Goal: Transaction & Acquisition: Purchase product/service

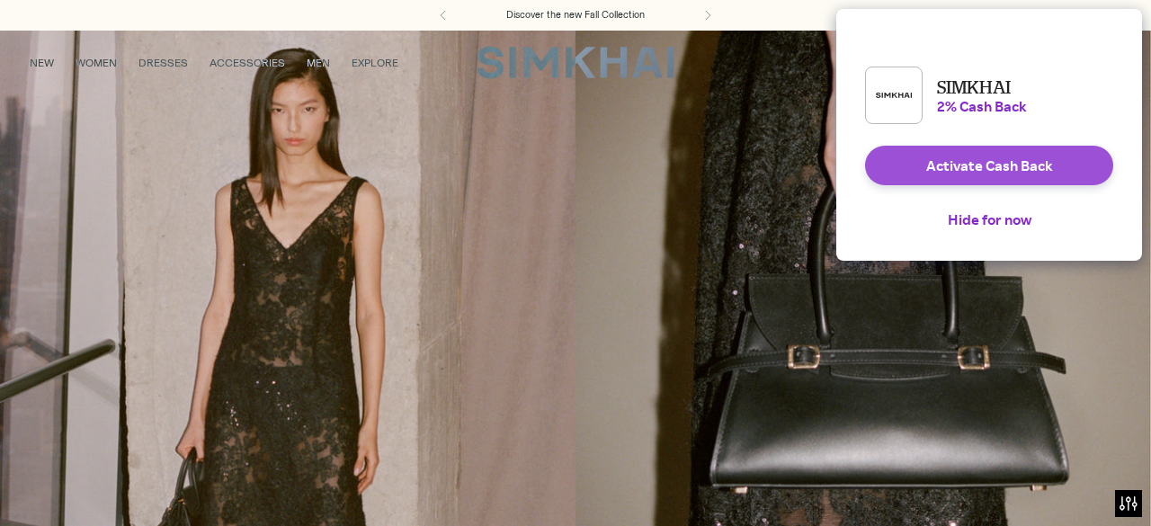
click at [1008, 177] on button "Activate Cash Back" at bounding box center [989, 166] width 248 height 40
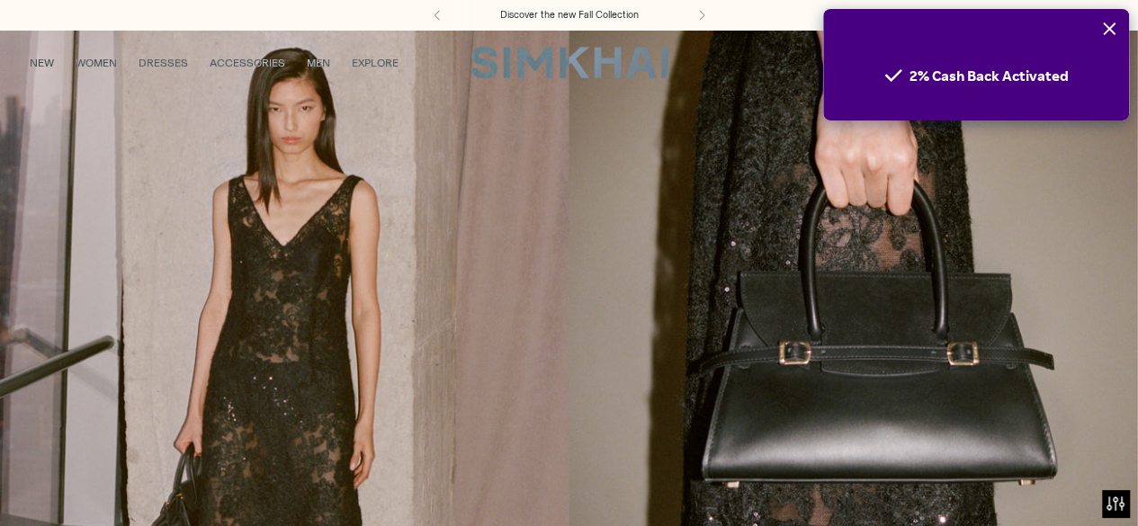
click at [1107, 30] on icon "Close" at bounding box center [1109, 28] width 13 height 13
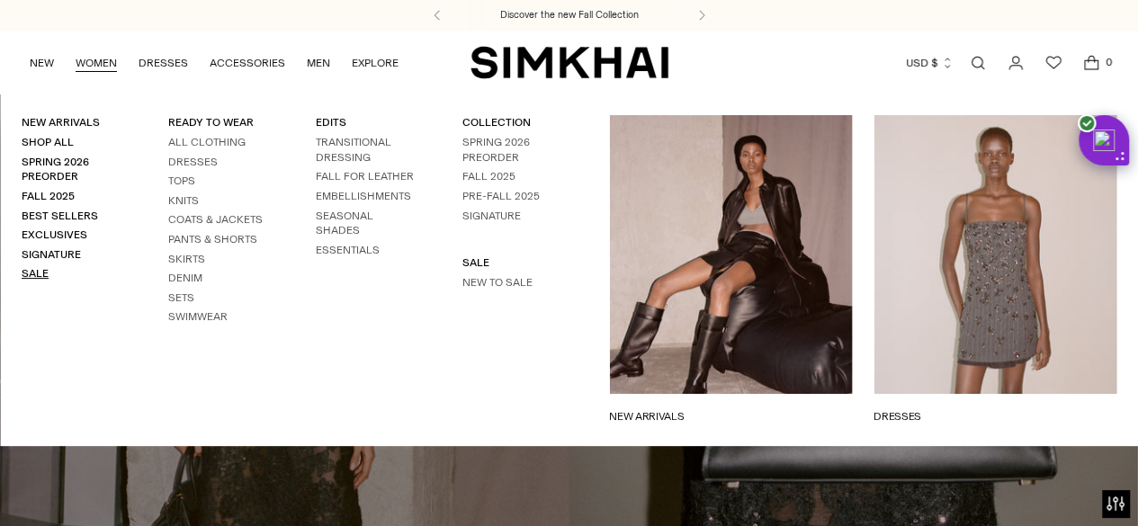
click at [27, 274] on link "Sale" at bounding box center [35, 273] width 27 height 13
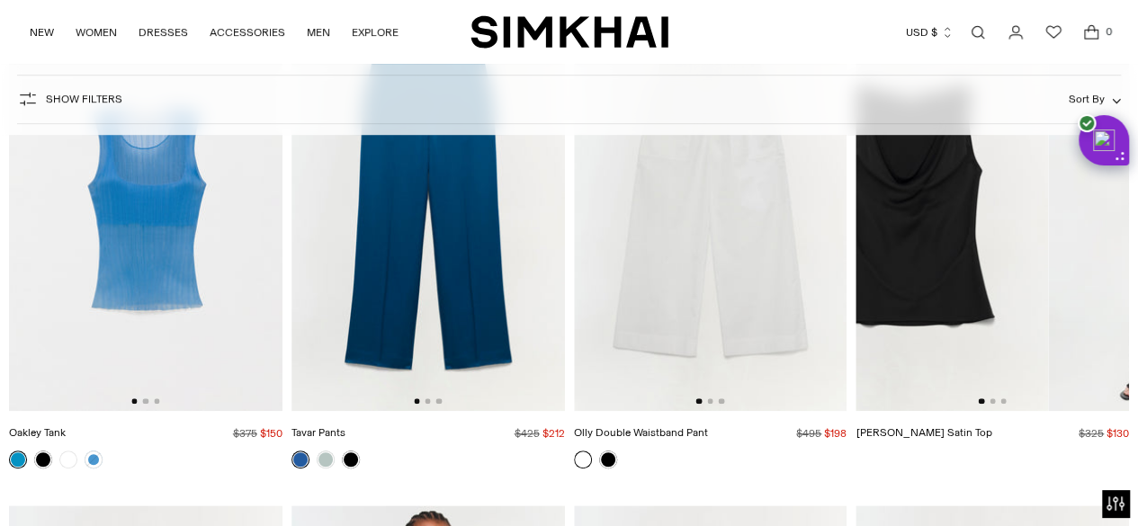
scroll to position [0, 111]
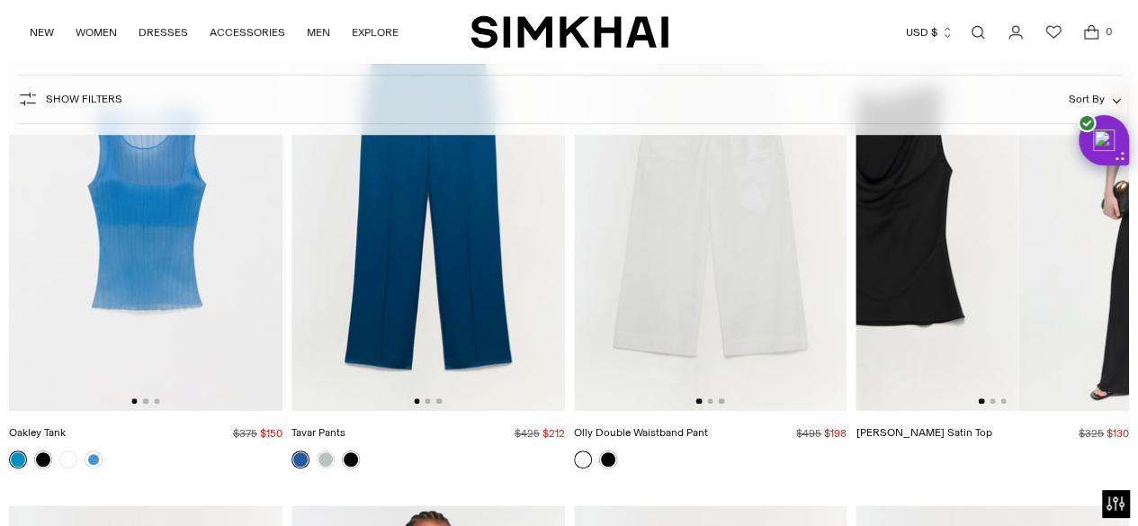
drag, startPoint x: 1086, startPoint y: 371, endPoint x: 919, endPoint y: 418, distance: 173.9
click at [919, 418] on div "Final Sale Nubia Satin Top Regular price $325 $130 Unit price / per" at bounding box center [991, 234] width 273 height 465
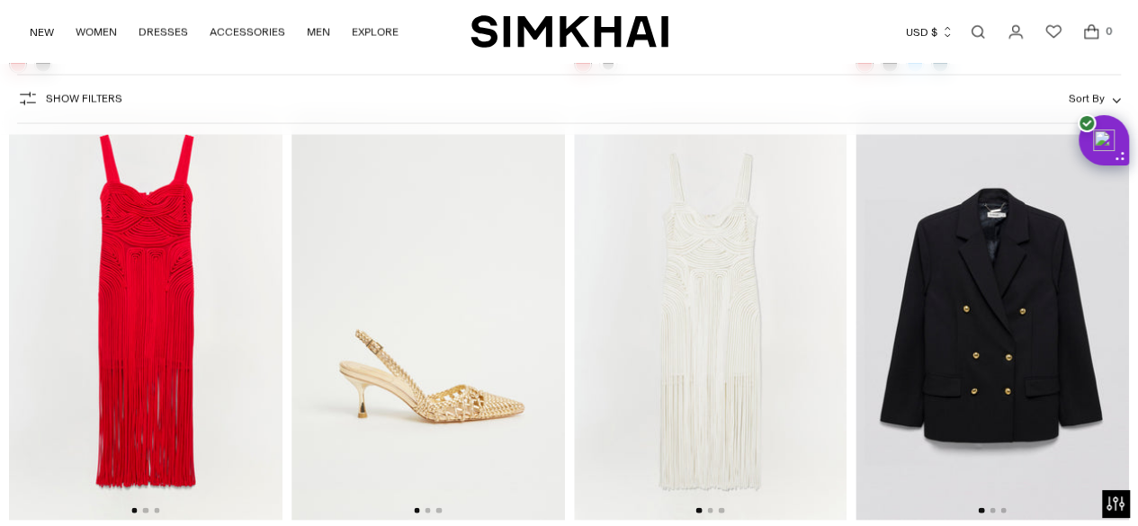
scroll to position [8640, 0]
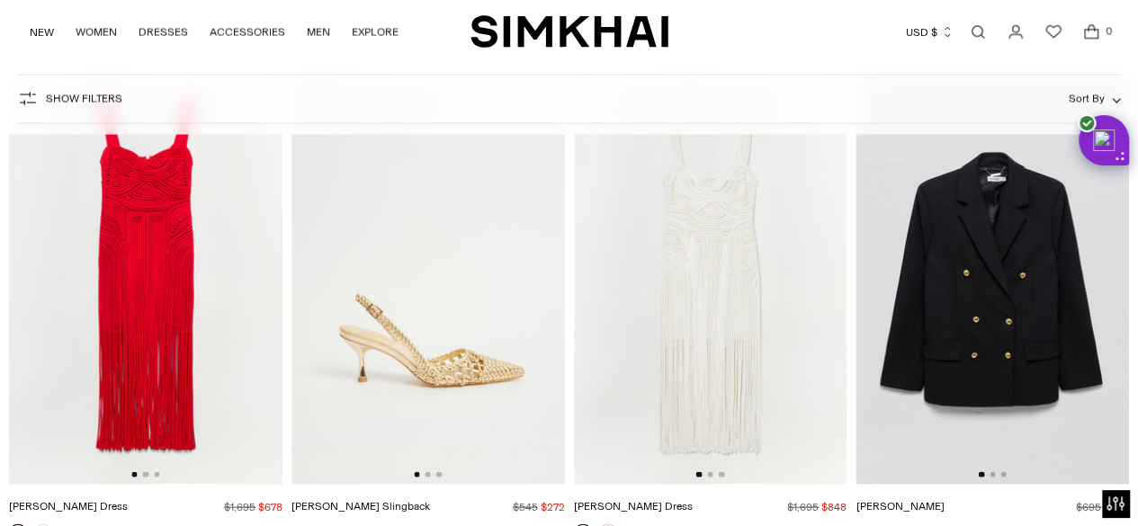
click at [986, 348] on img at bounding box center [991, 280] width 273 height 410
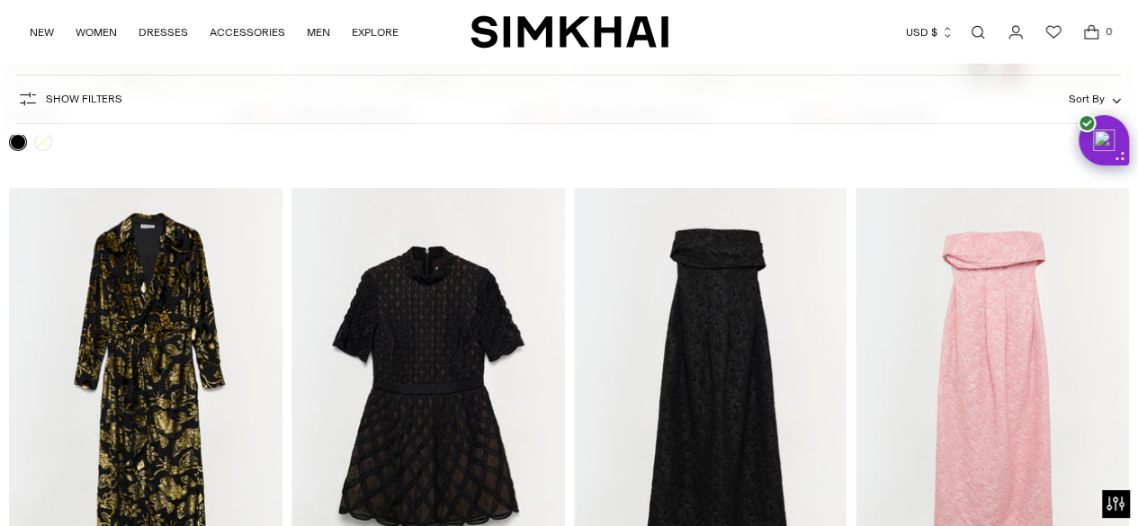
scroll to position [10165, 0]
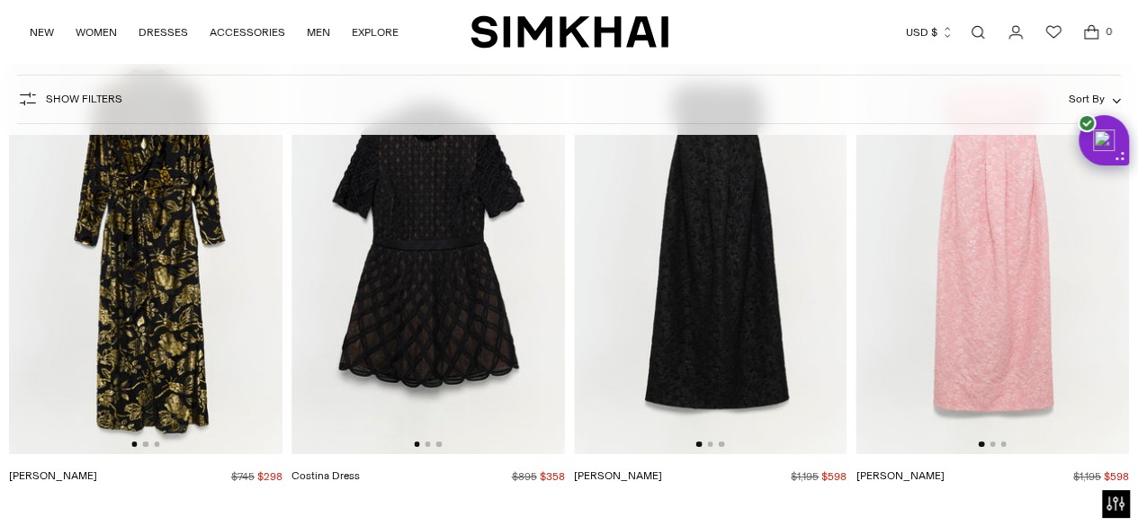
click at [430, 438] on img at bounding box center [427, 249] width 273 height 410
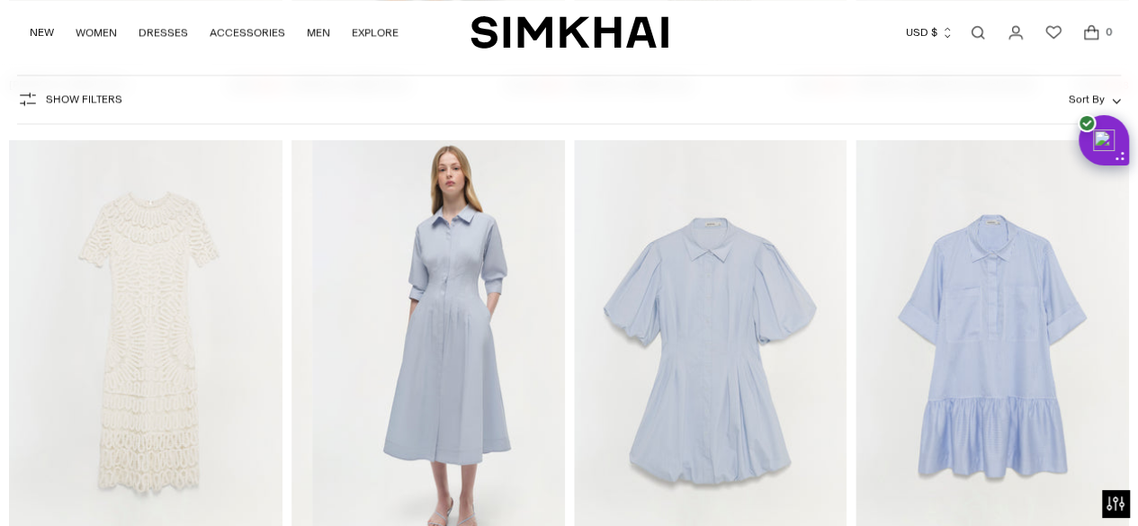
scroll to position [0, 273]
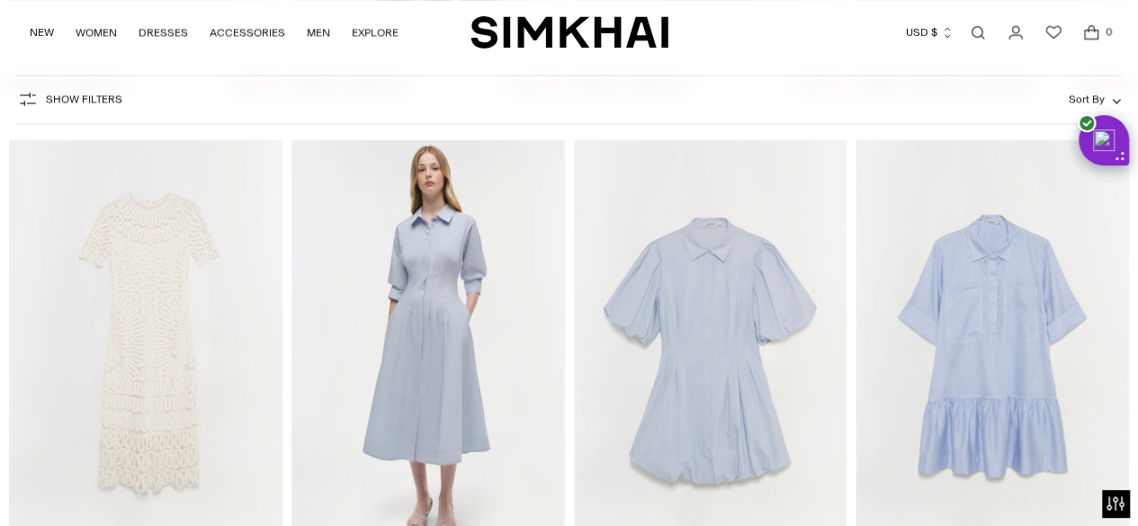
click at [11, 184] on img at bounding box center [145, 344] width 273 height 410
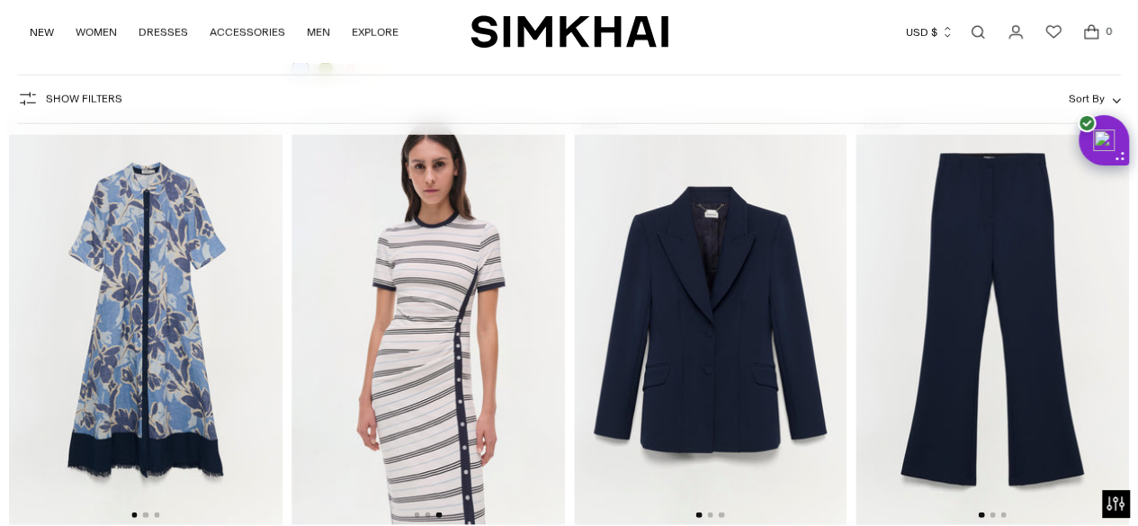
scroll to position [12663, 0]
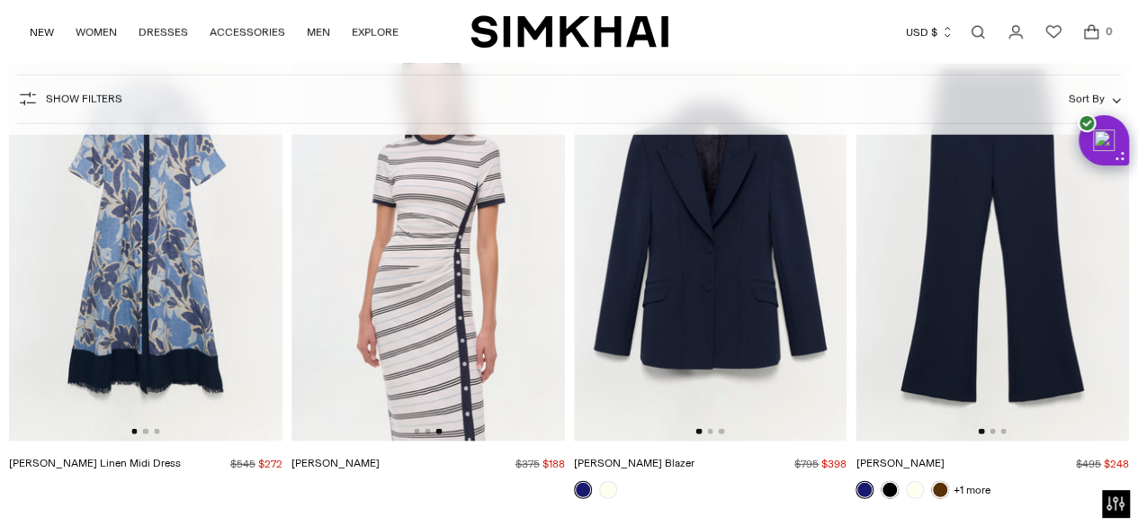
click at [472, 374] on img at bounding box center [427, 236] width 273 height 410
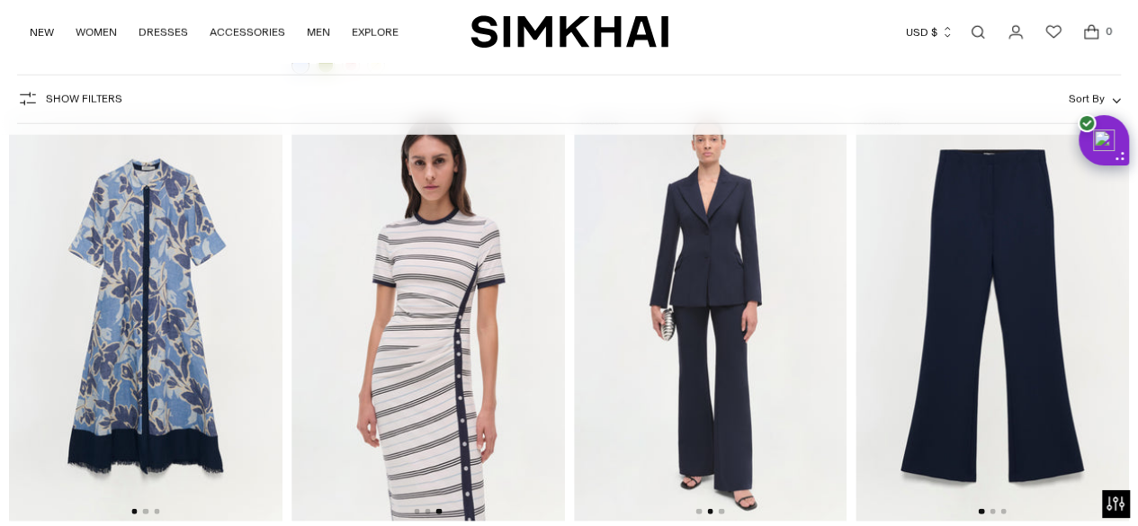
scroll to position [0, 196]
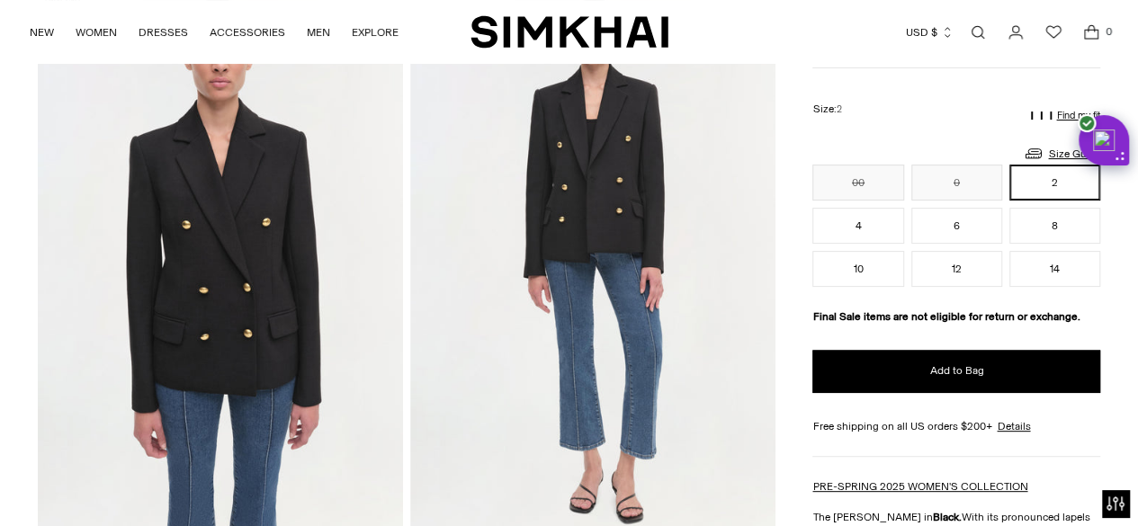
scroll to position [180, 0]
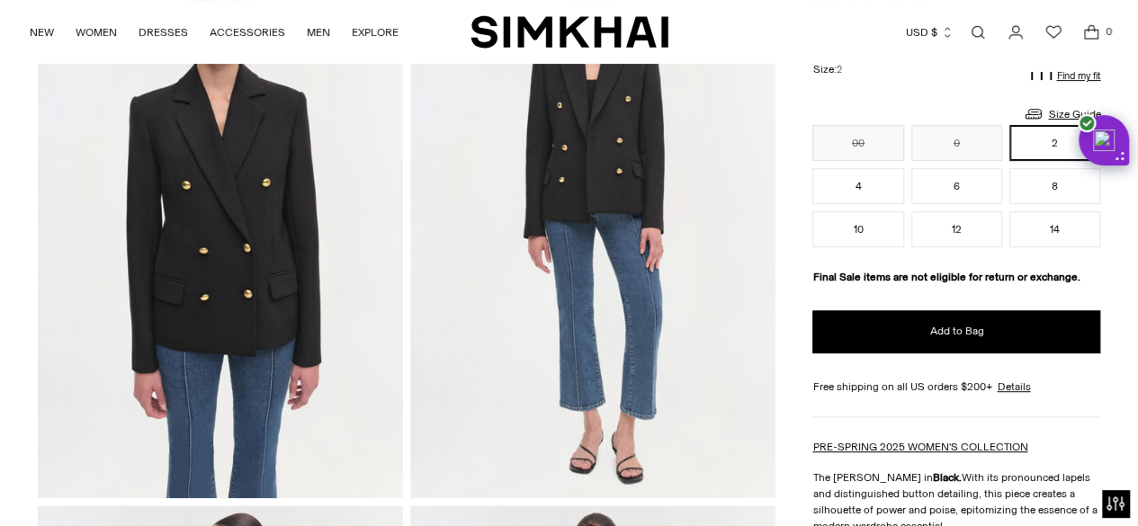
drag, startPoint x: 1141, startPoint y: 63, endPoint x: 1140, endPoint y: 91, distance: 27.9
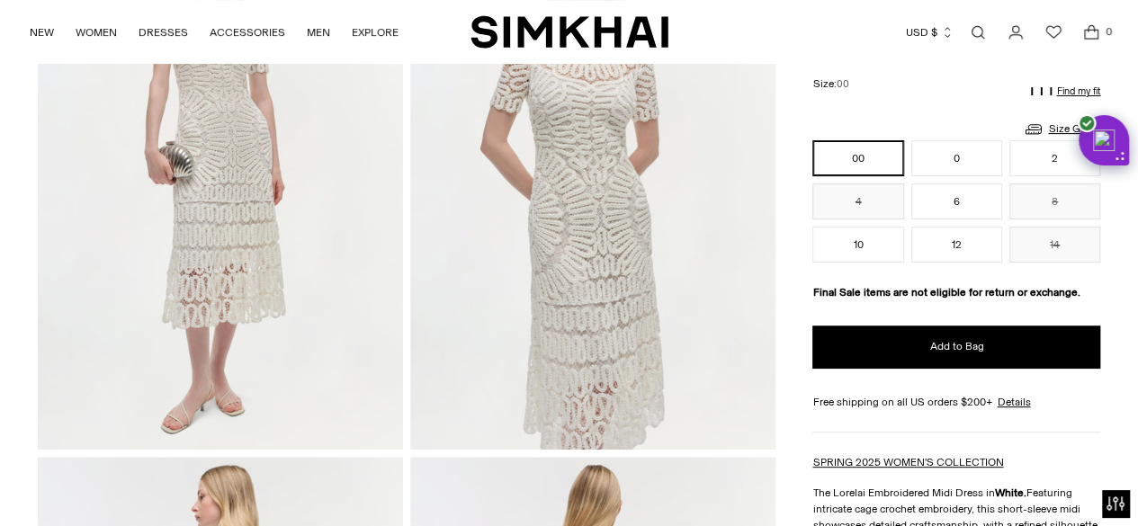
scroll to position [229, 0]
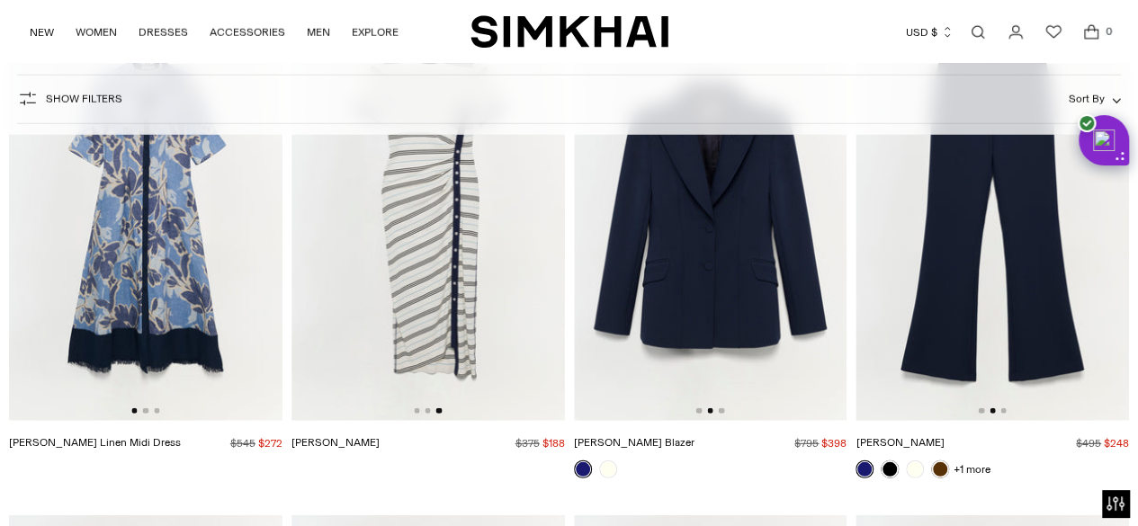
scroll to position [0, 273]
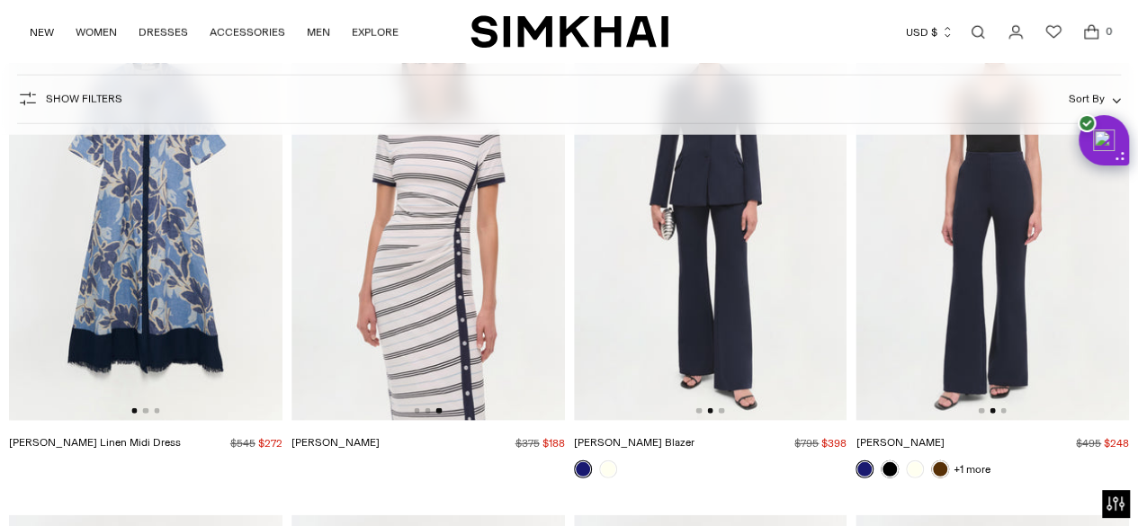
click at [907, 448] on link "[PERSON_NAME]" at bounding box center [899, 442] width 88 height 13
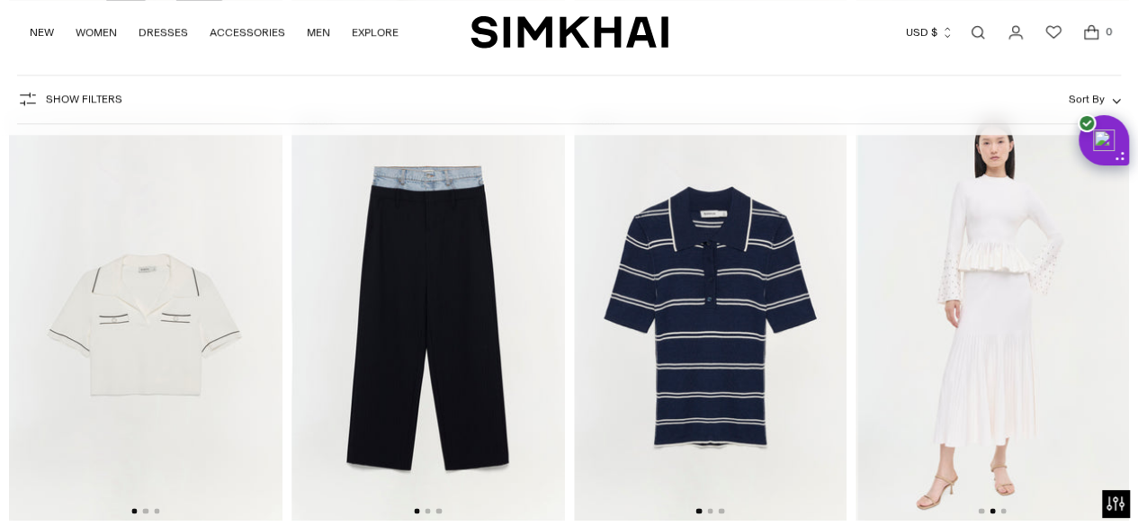
scroll to position [0, 0]
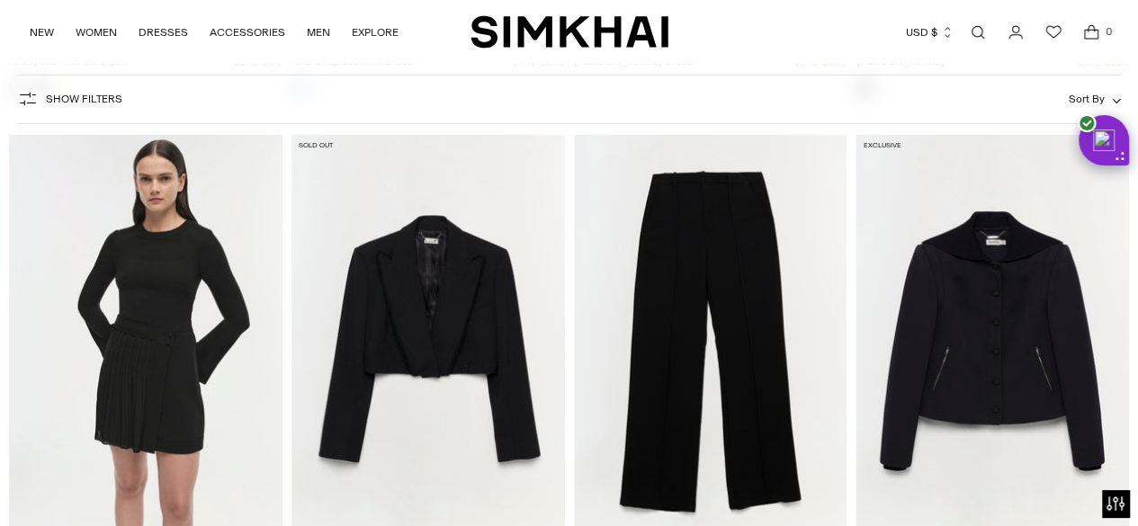
click at [146, 374] on img at bounding box center [146, 339] width 273 height 410
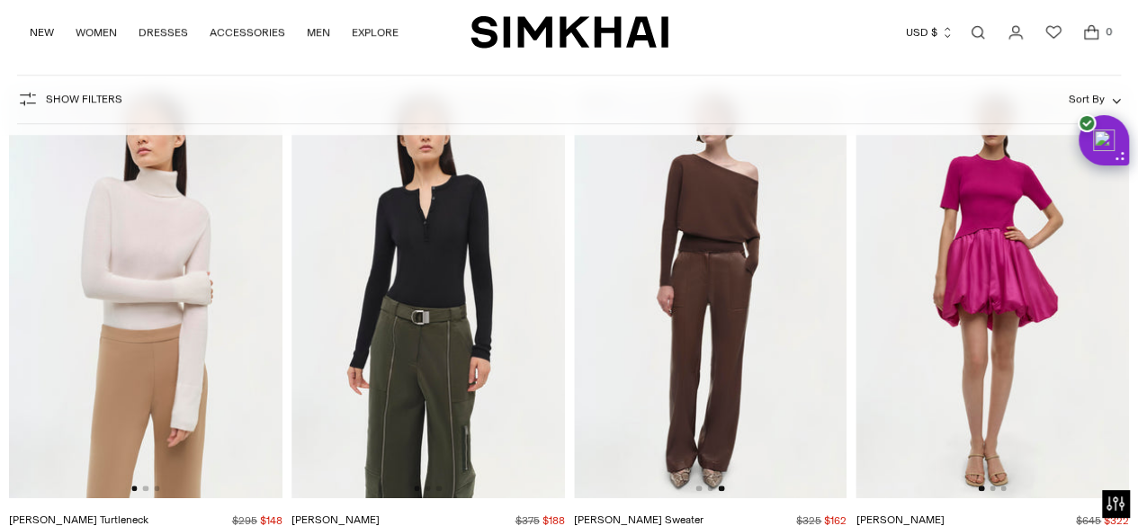
scroll to position [41596, 0]
click at [718, 327] on img at bounding box center [710, 293] width 273 height 410
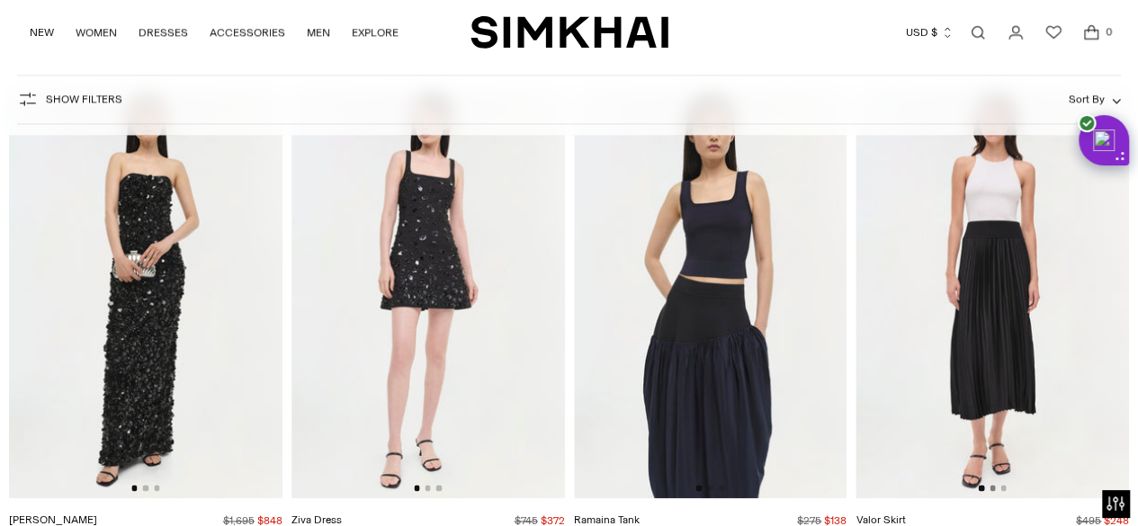
click at [991, 485] on button "Go to slide 2" at bounding box center [991, 487] width 5 height 5
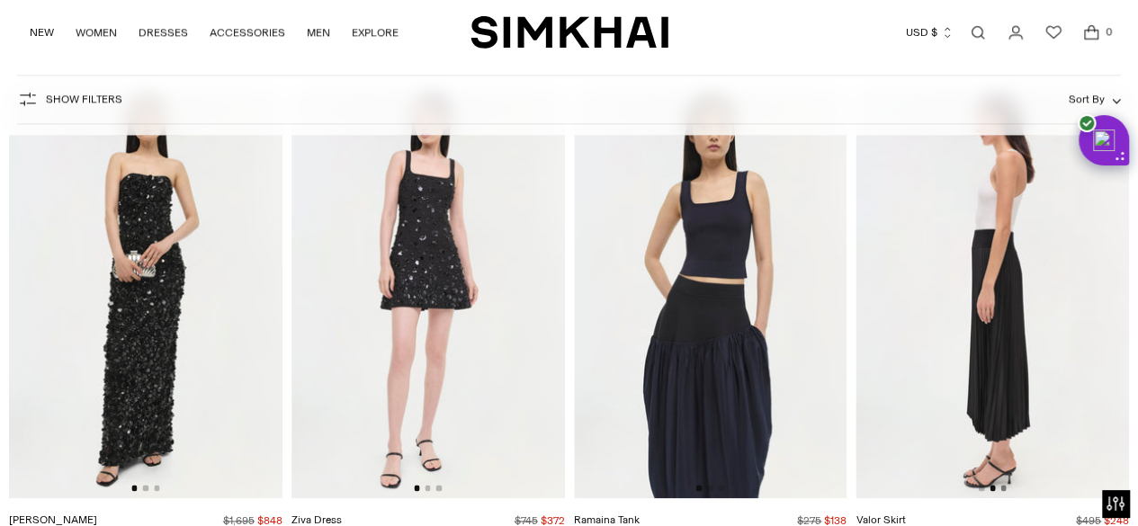
click at [1004, 485] on button "Go to slide 3" at bounding box center [1002, 487] width 5 height 5
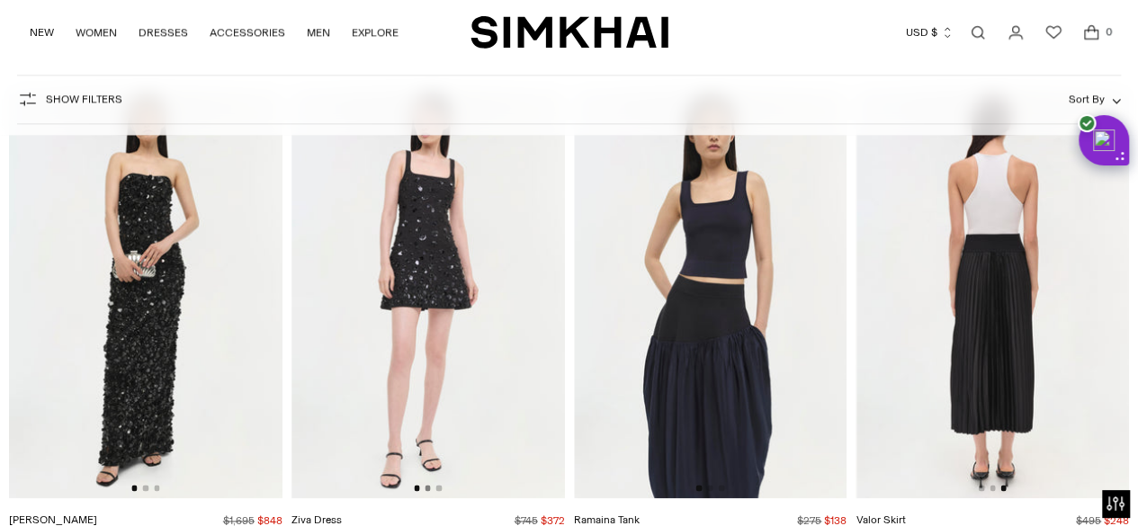
click at [425, 485] on button "Go to slide 2" at bounding box center [427, 487] width 5 height 5
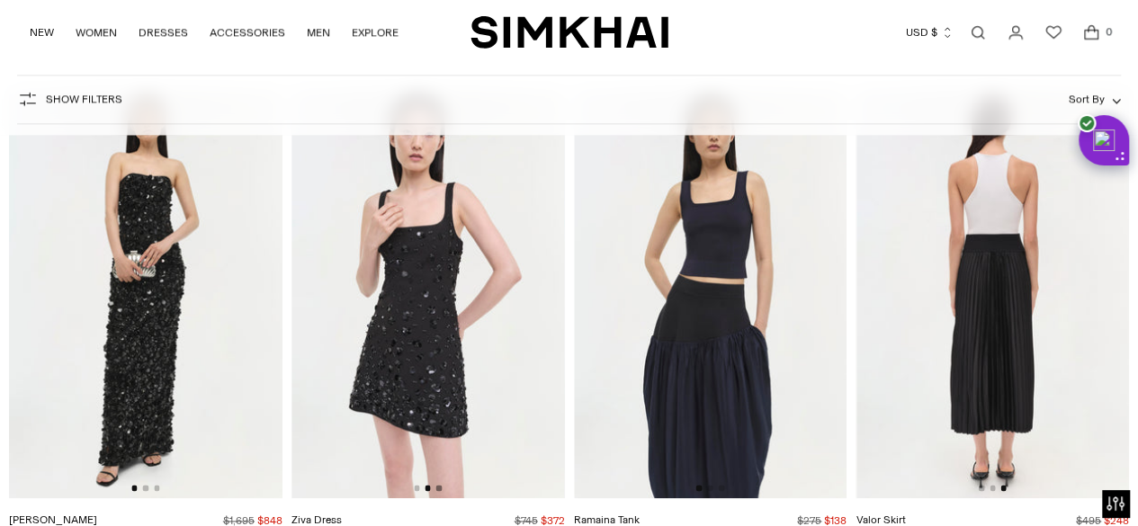
click at [439, 485] on button "Go to slide 3" at bounding box center [438, 487] width 5 height 5
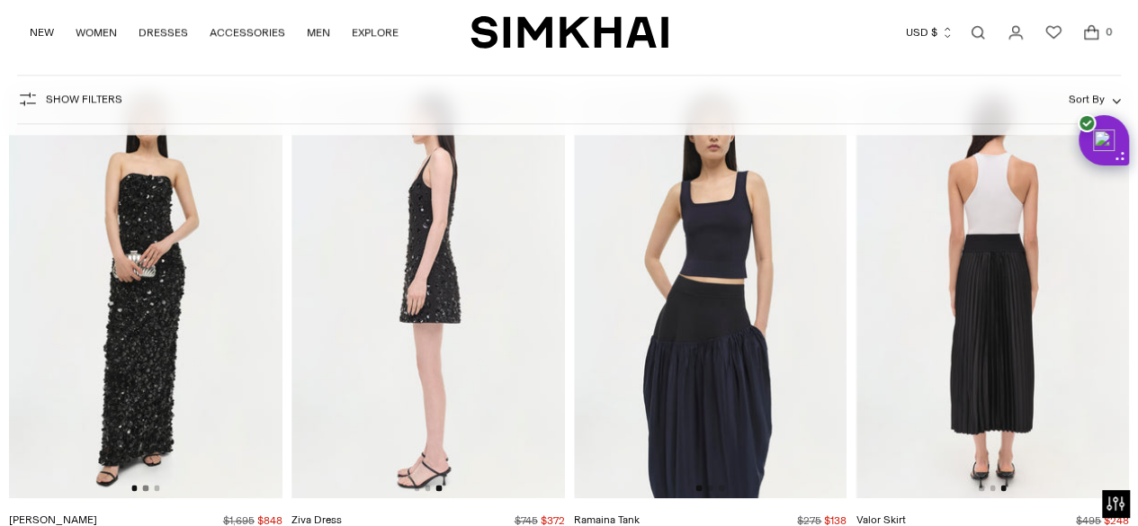
click at [146, 485] on button "Go to slide 2" at bounding box center [145, 487] width 5 height 5
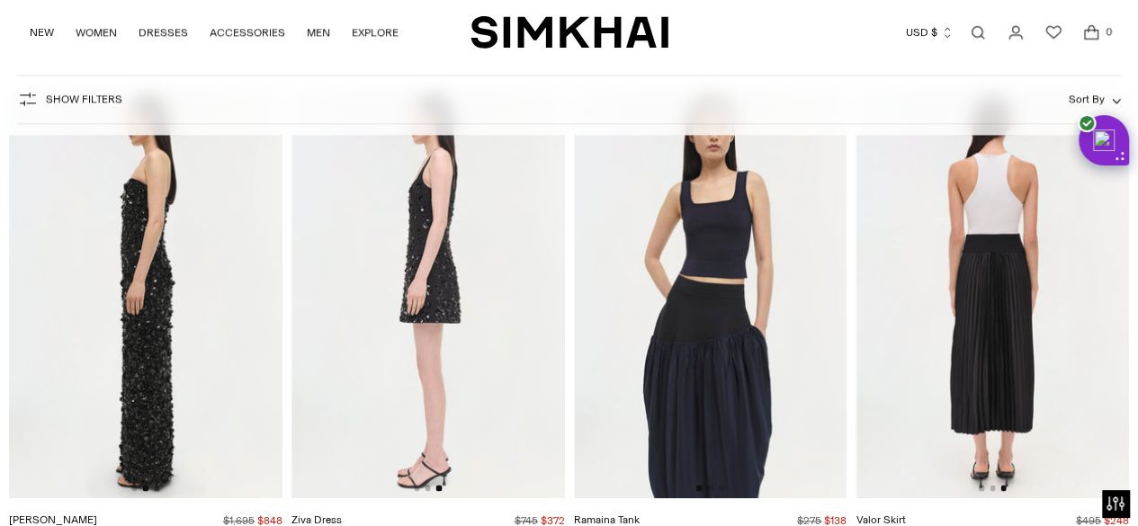
click at [157, 485] on button "Go to slide 3" at bounding box center [156, 487] width 5 height 5
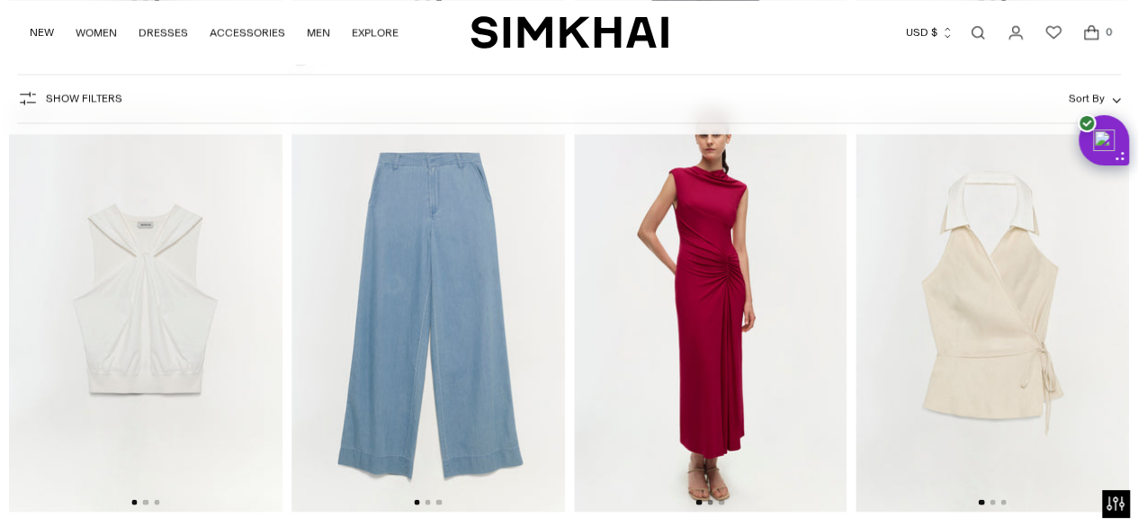
click at [711, 499] on button "Go to slide 2" at bounding box center [709, 501] width 5 height 5
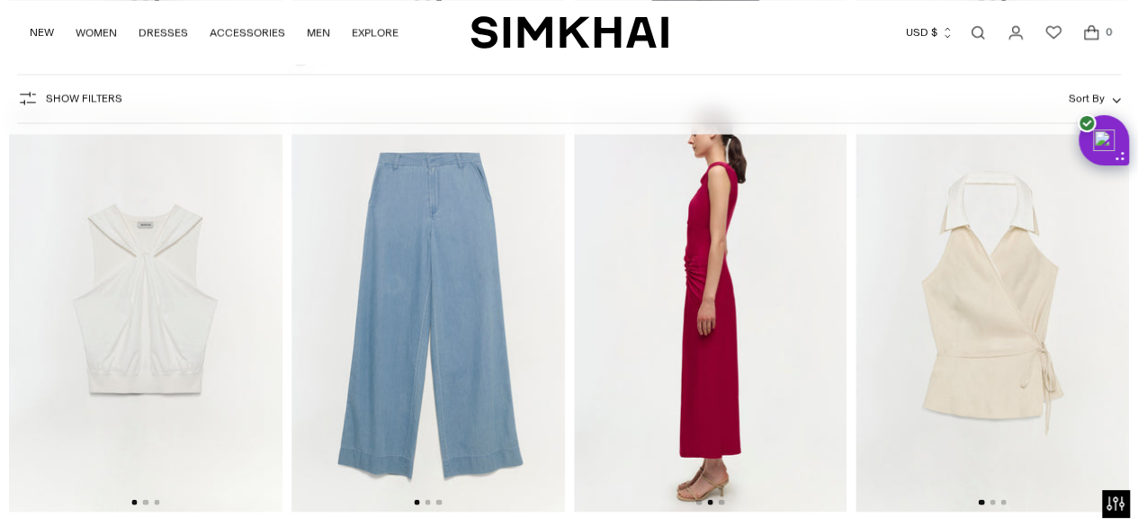
click at [733, 458] on img at bounding box center [709, 308] width 273 height 410
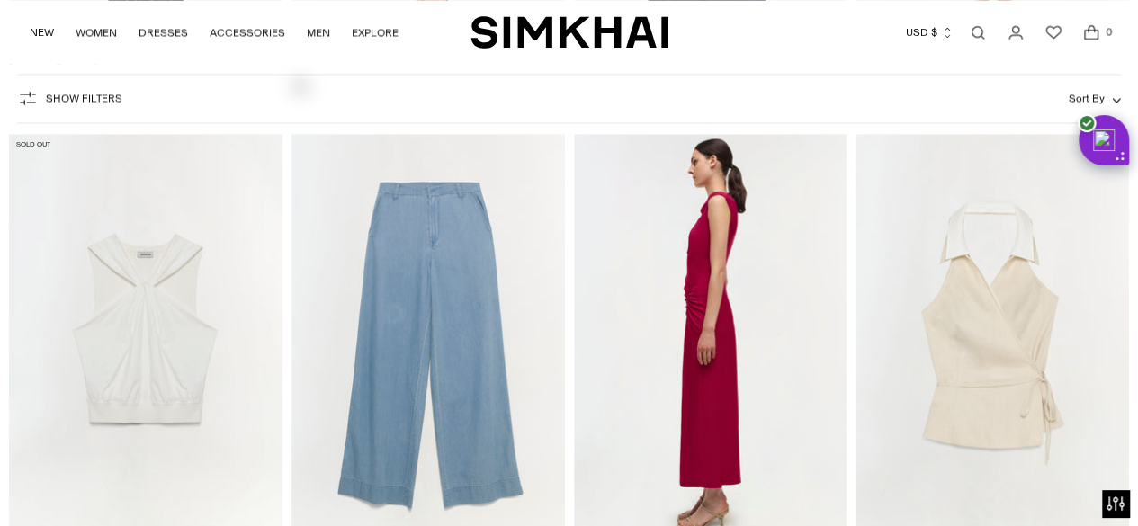
click at [148, 525] on button "Go to slide 2" at bounding box center [145, 531] width 5 height 5
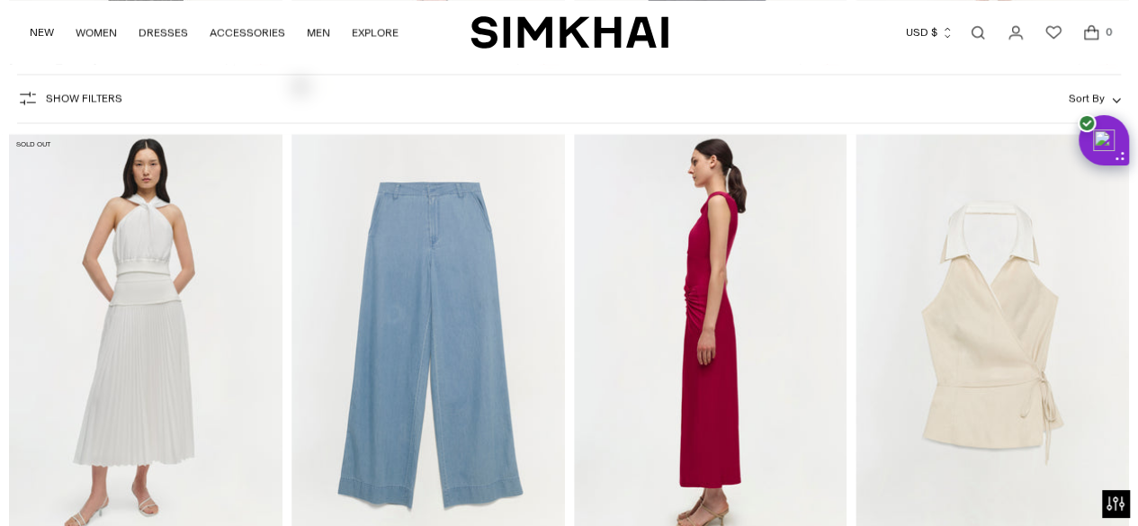
click at [156, 525] on button "Go to slide 3" at bounding box center [156, 531] width 5 height 5
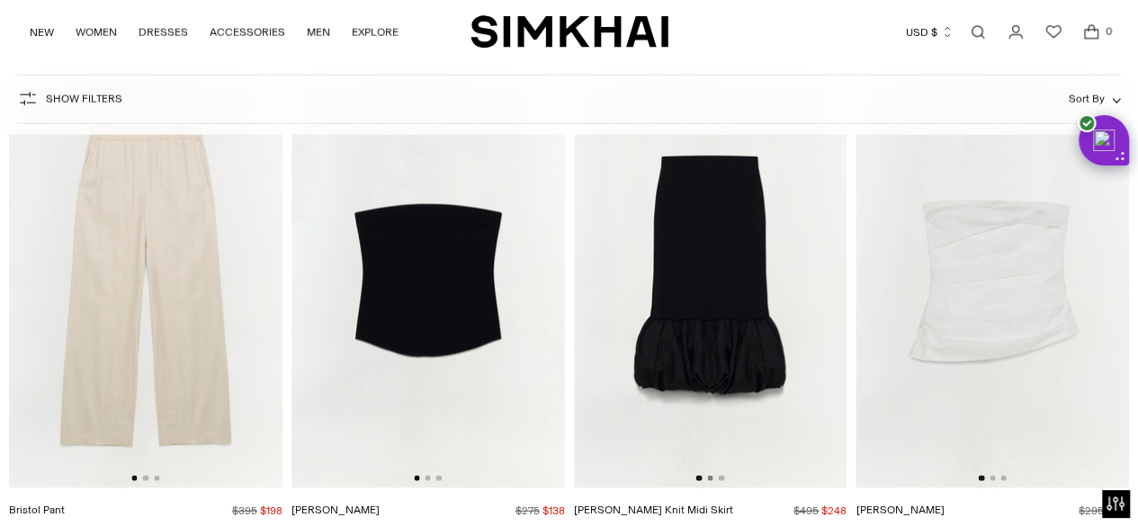
click at [709, 476] on button "Go to slide 2" at bounding box center [709, 478] width 5 height 5
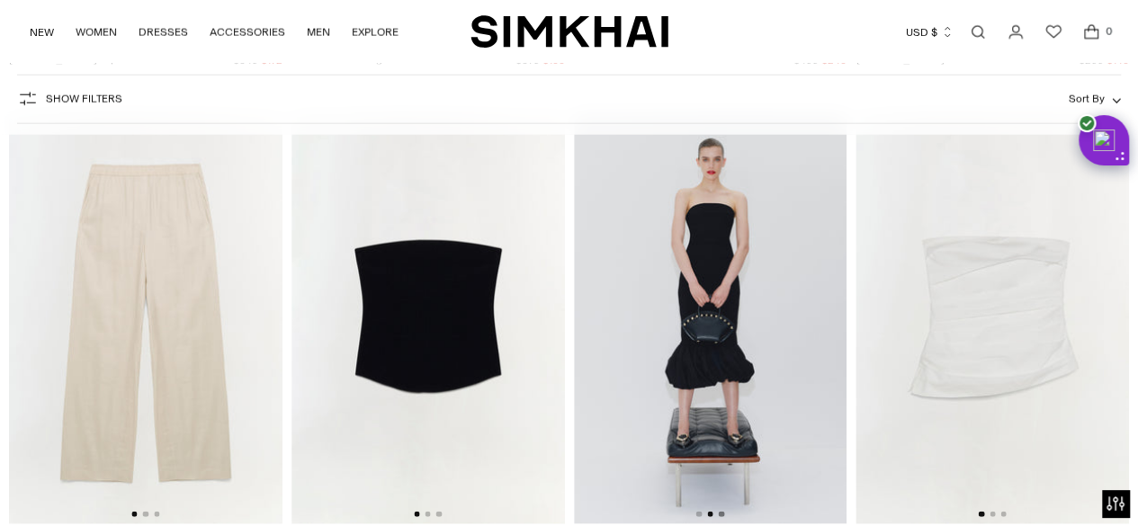
click at [722, 512] on button "Go to slide 3" at bounding box center [721, 514] width 5 height 5
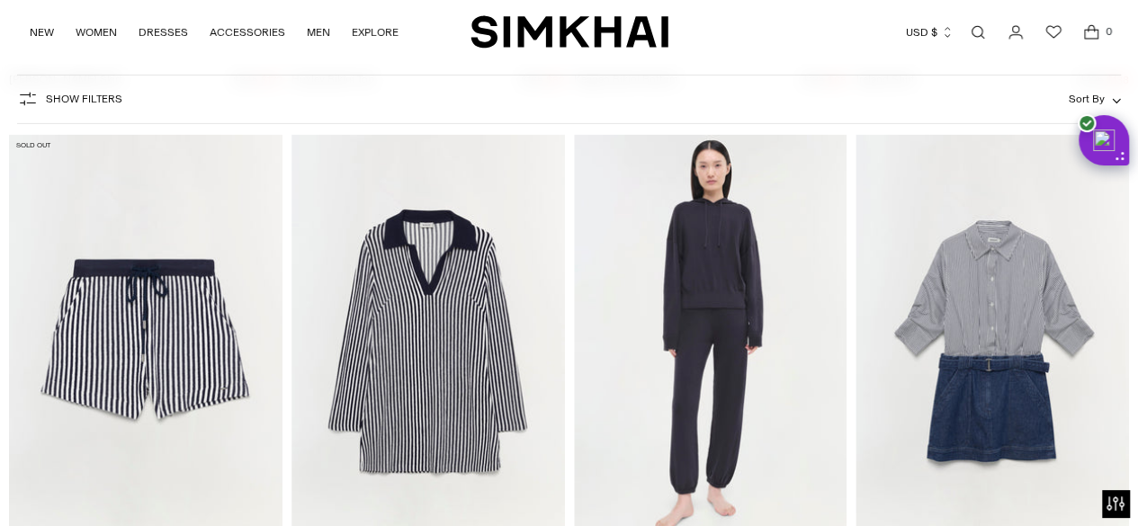
click at [990, 525] on button "Go to slide 2" at bounding box center [991, 533] width 5 height 5
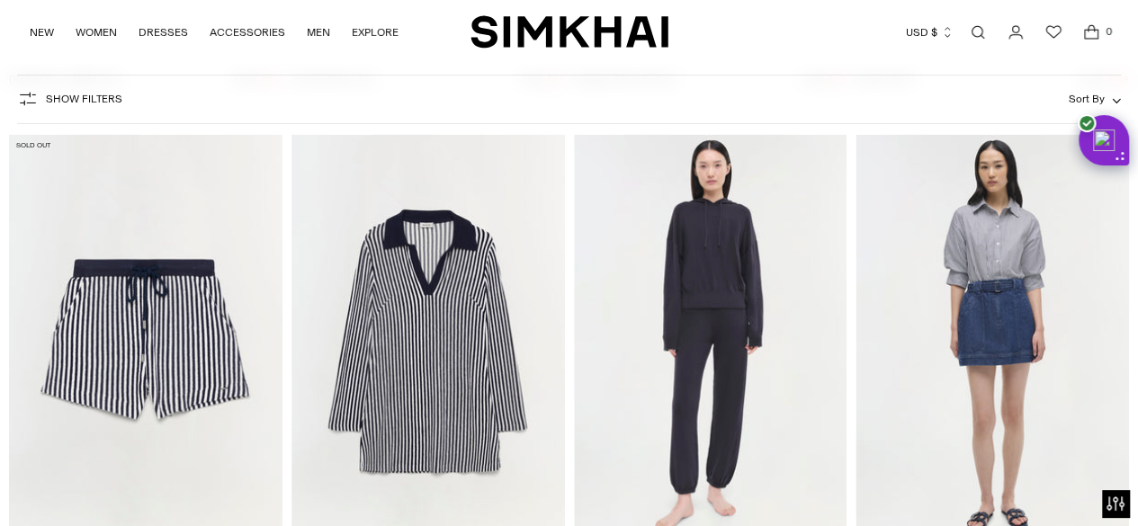
click at [1007, 491] on img at bounding box center [991, 339] width 273 height 410
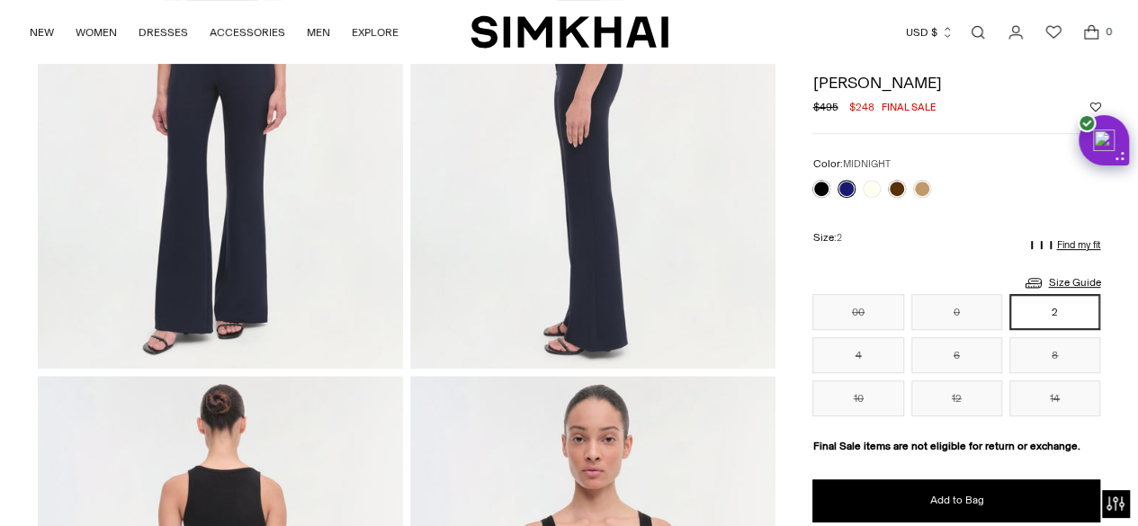
scroll to position [308, 0]
click at [856, 310] on button "00" at bounding box center [857, 312] width 91 height 36
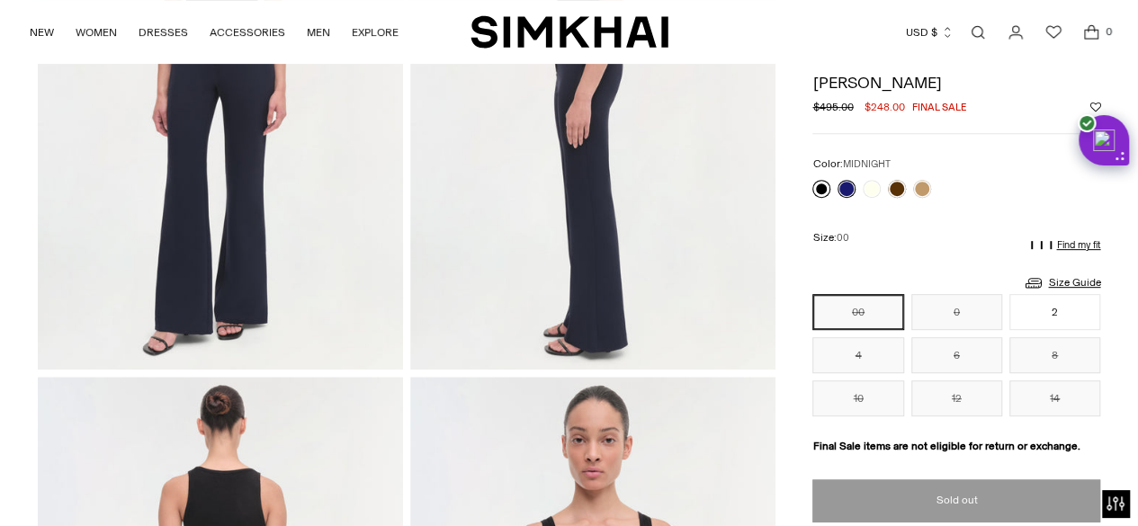
click at [820, 187] on link at bounding box center [821, 189] width 18 height 18
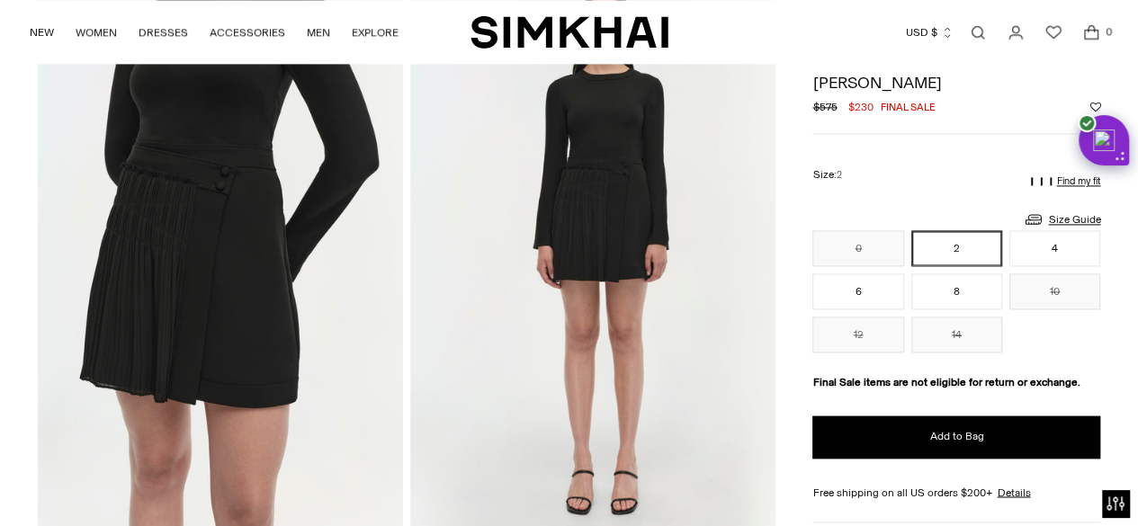
scroll to position [1256, 0]
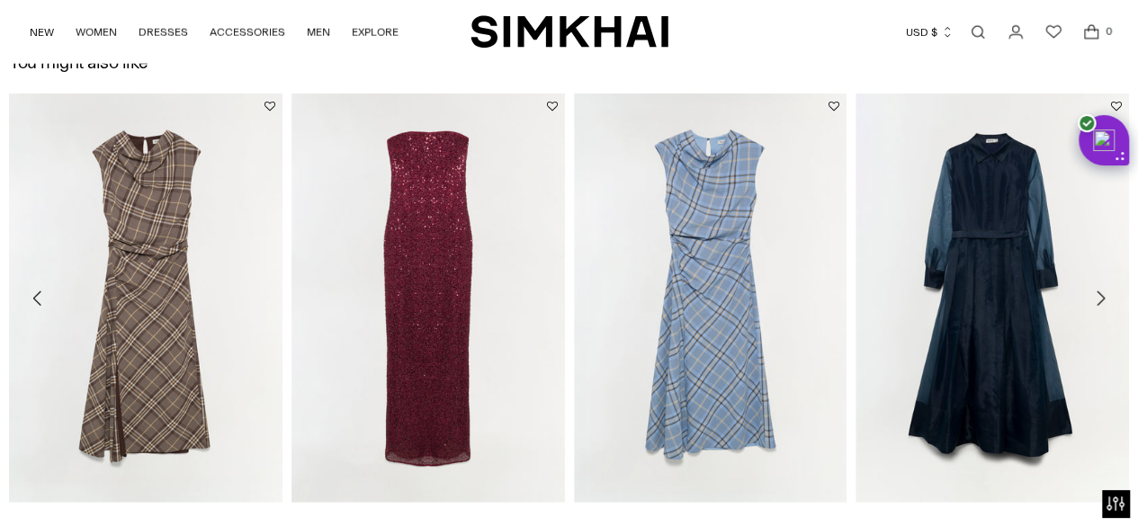
scroll to position [2316, 0]
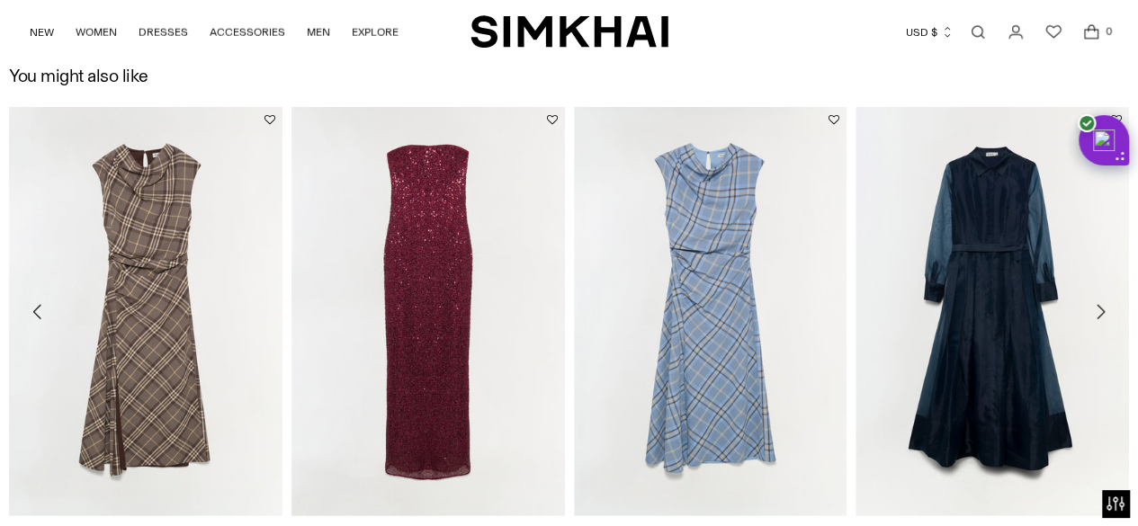
click at [0, 0] on img at bounding box center [0, 0] width 0 height 0
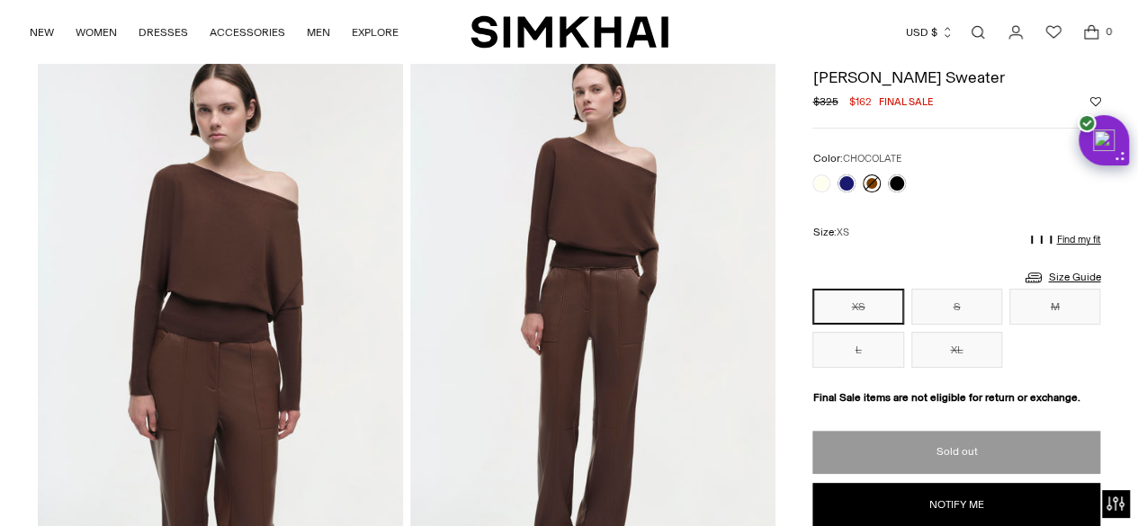
scroll to position [0, 0]
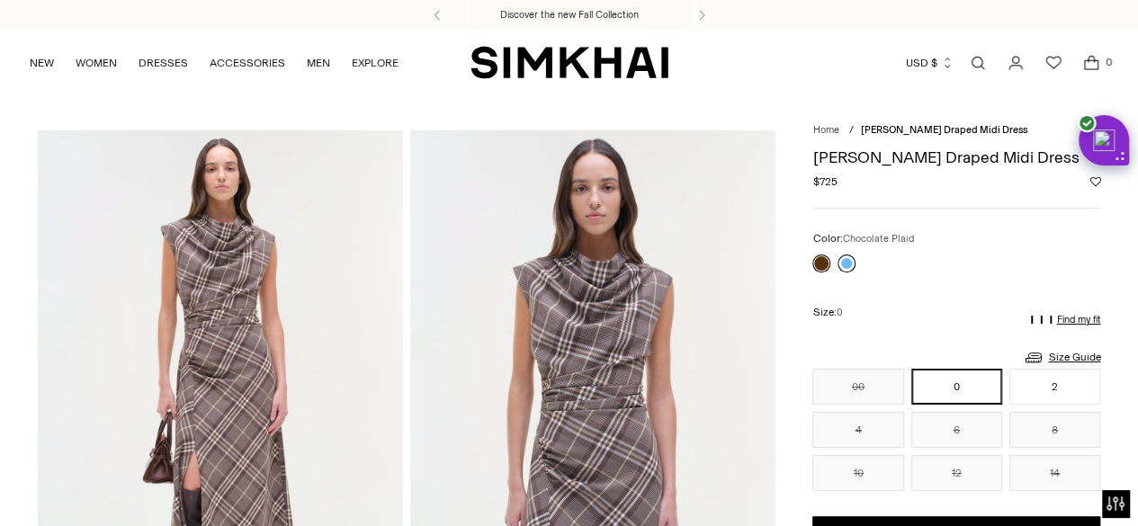
click at [845, 263] on link at bounding box center [846, 264] width 18 height 18
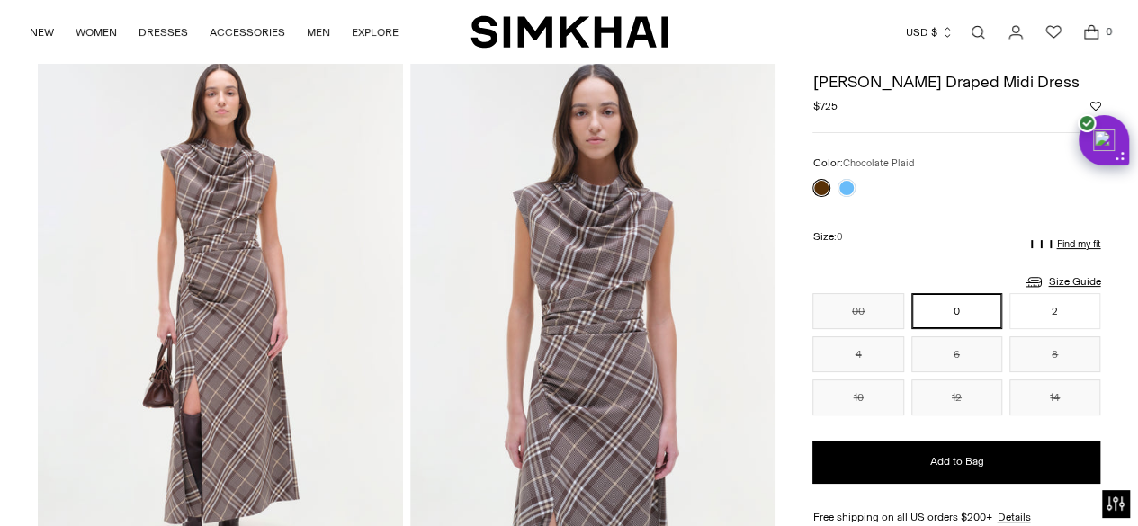
scroll to position [100, 0]
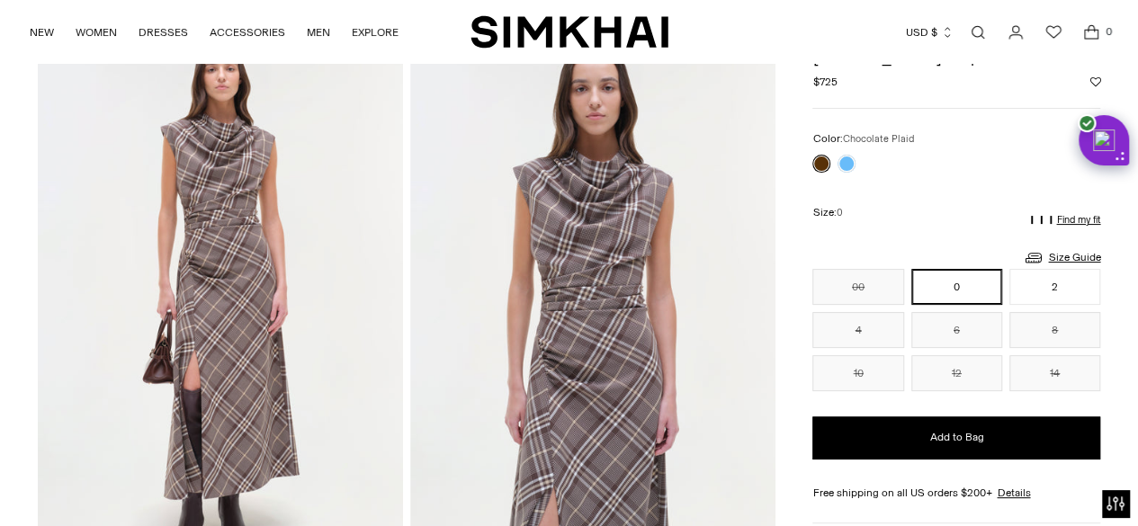
click at [555, 290] on img at bounding box center [592, 305] width 365 height 548
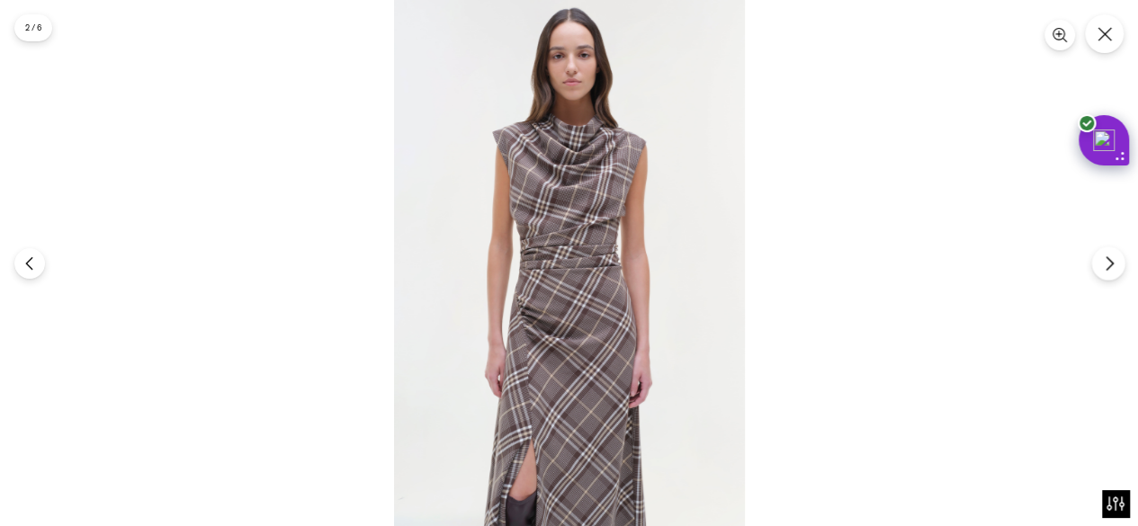
click at [1106, 268] on icon "Next" at bounding box center [1109, 263] width 16 height 16
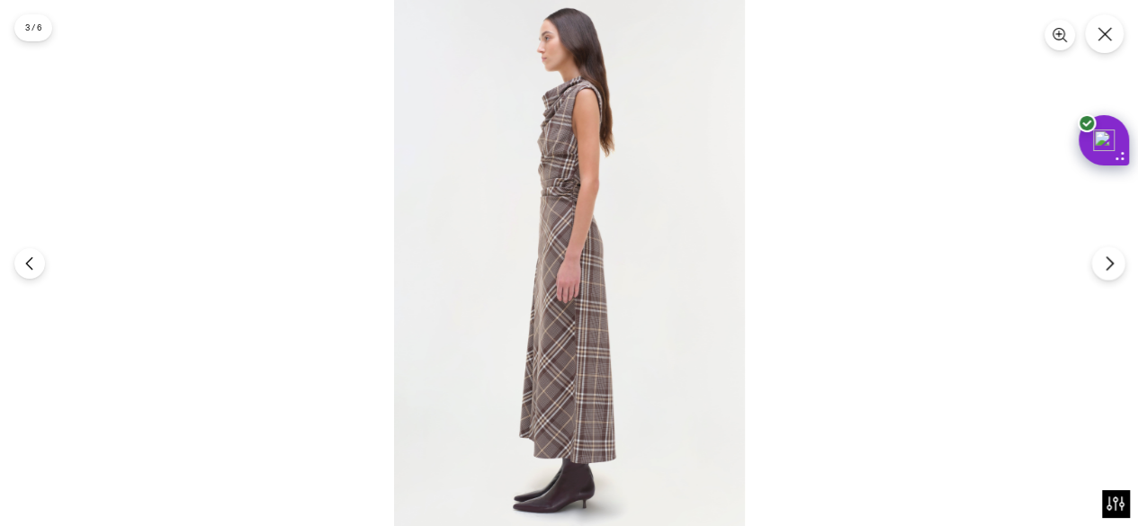
click at [1106, 268] on icon "Next" at bounding box center [1109, 263] width 16 height 16
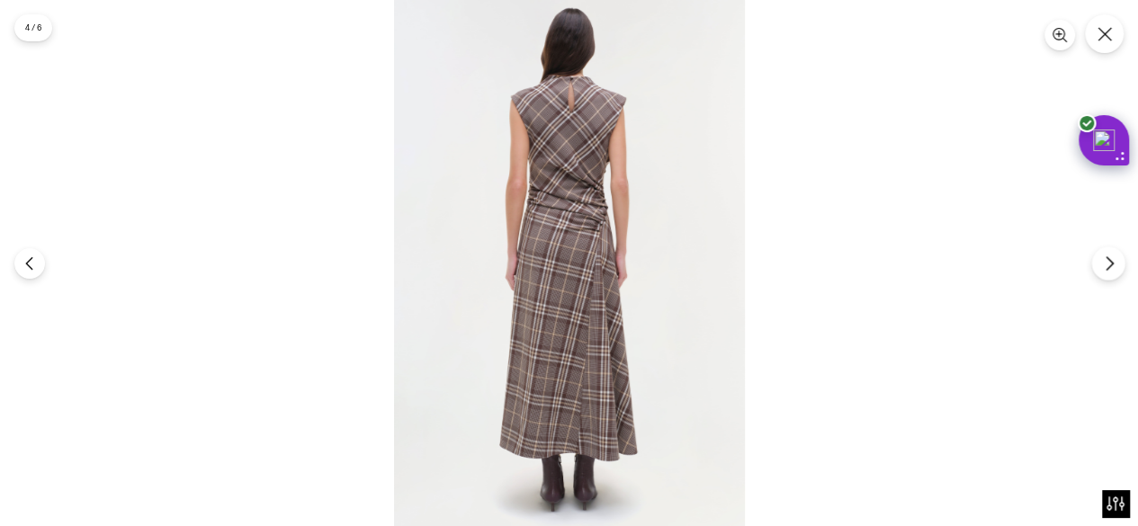
click at [1106, 268] on icon "Next" at bounding box center [1109, 263] width 16 height 16
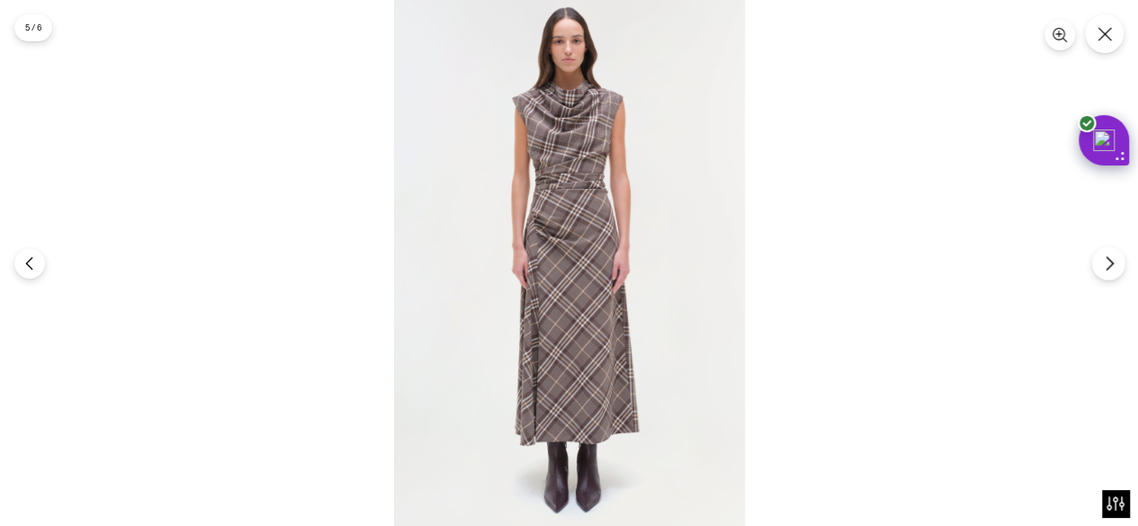
click at [1106, 268] on icon "Next" at bounding box center [1109, 263] width 16 height 16
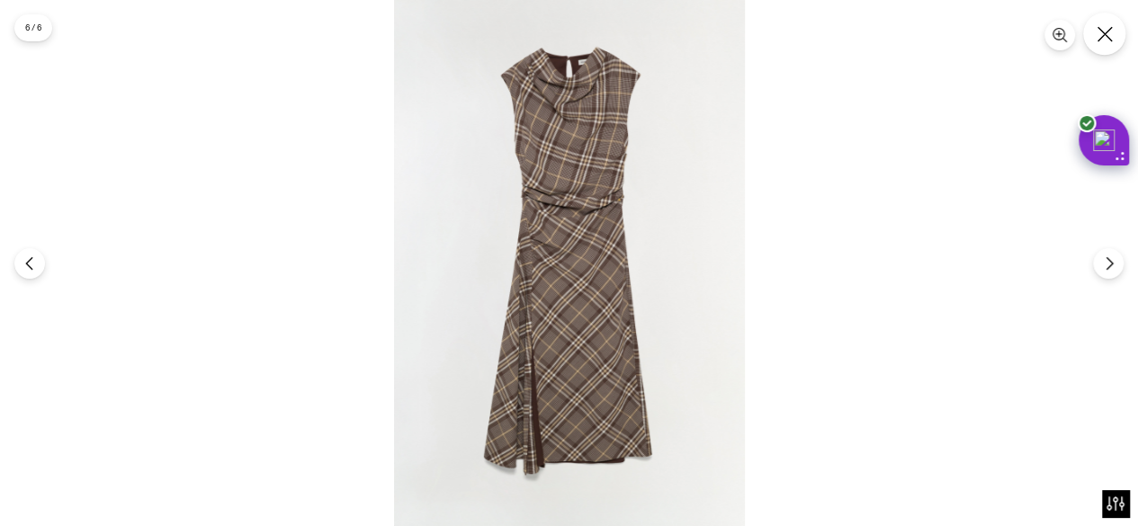
click at [1106, 36] on icon "Close" at bounding box center [1103, 33] width 15 height 15
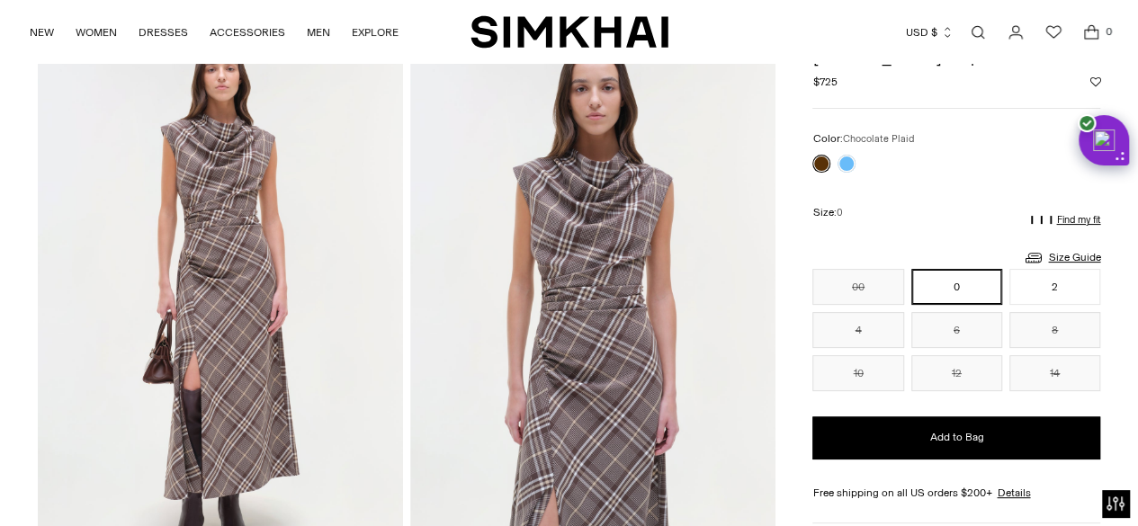
scroll to position [0, 0]
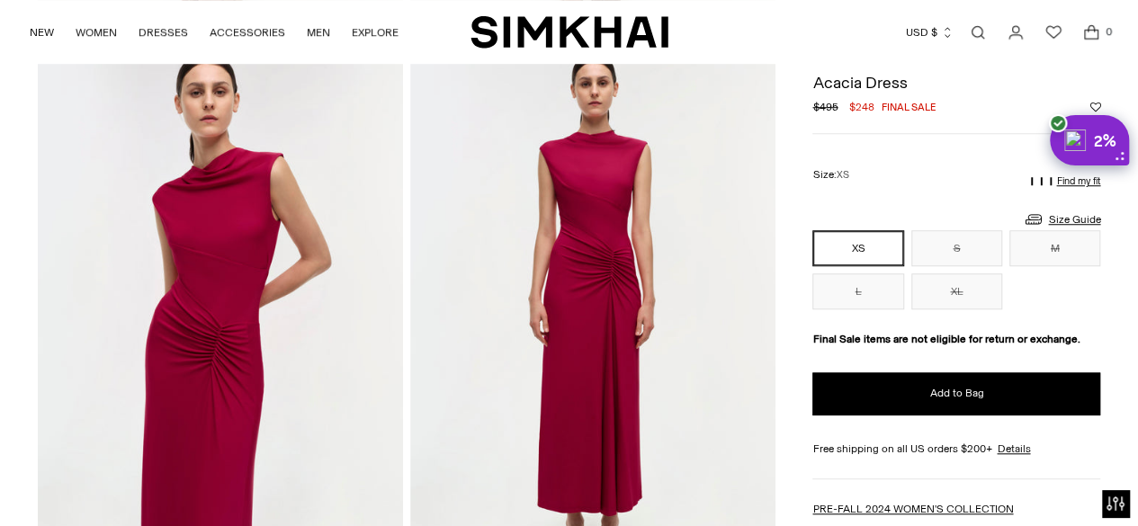
scroll to position [612, 0]
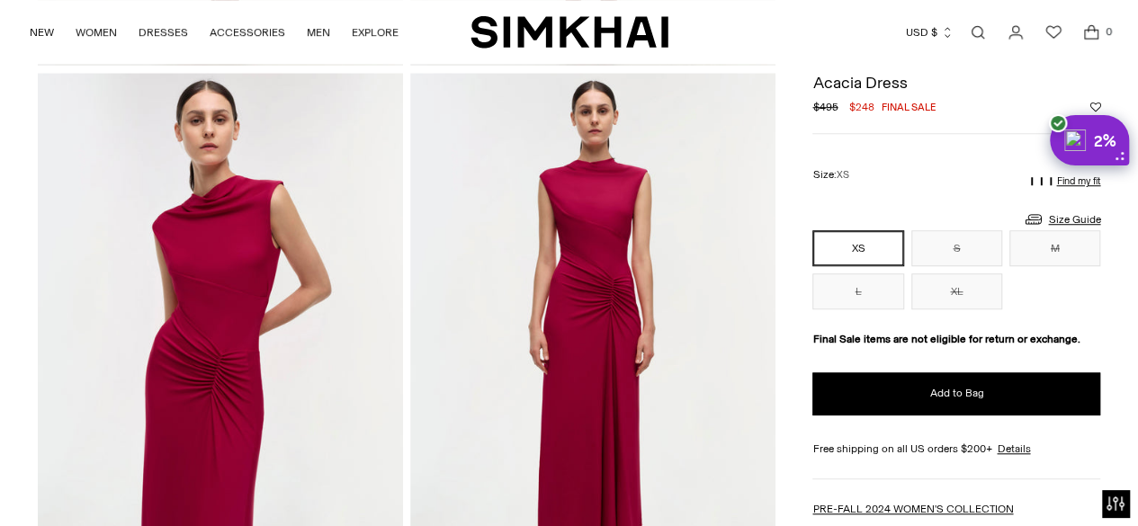
drag, startPoint x: 1147, startPoint y: 59, endPoint x: 1122, endPoint y: 154, distance: 97.5
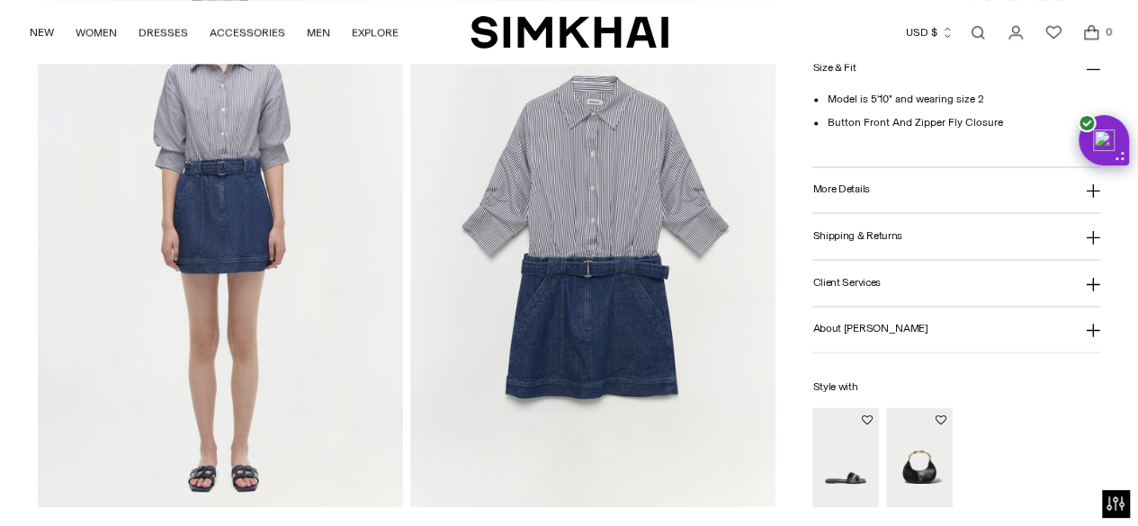
scroll to position [1265, 0]
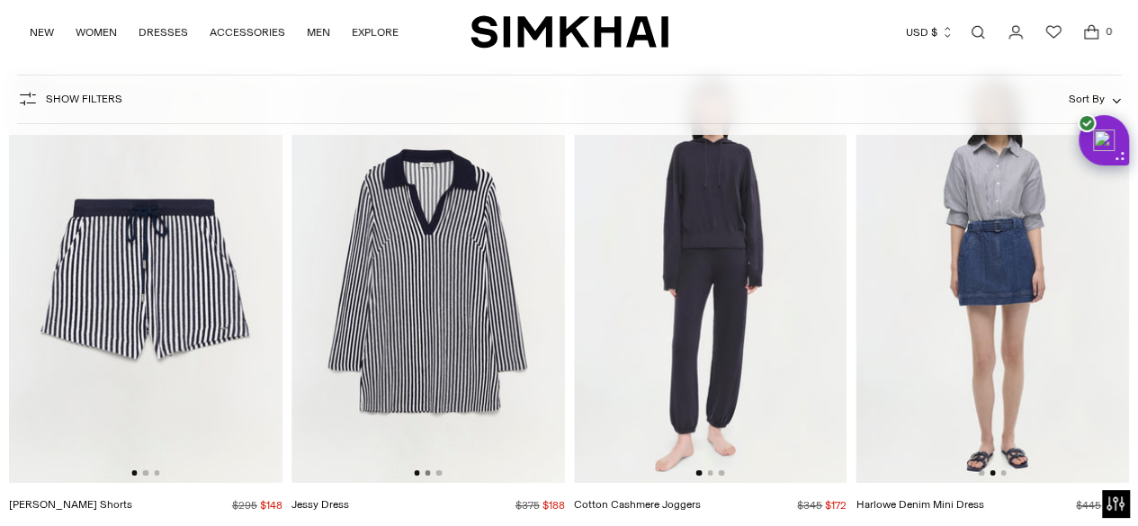
click at [425, 470] on button "Go to slide 2" at bounding box center [427, 472] width 5 height 5
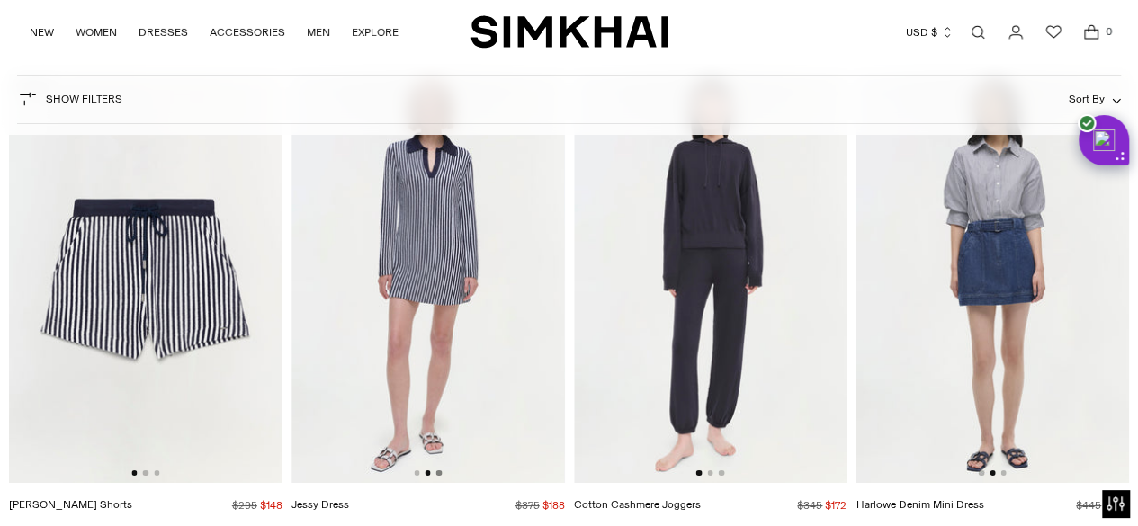
click at [441, 470] on button "Go to slide 3" at bounding box center [438, 472] width 5 height 5
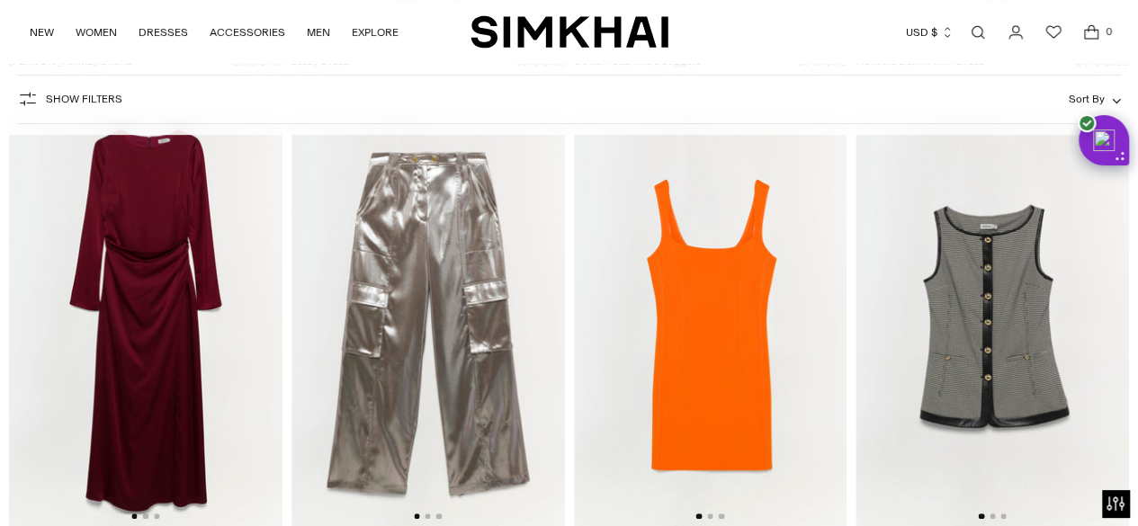
click at [989, 469] on img at bounding box center [991, 321] width 273 height 410
click at [425, 514] on button "Go to slide 2" at bounding box center [427, 516] width 5 height 5
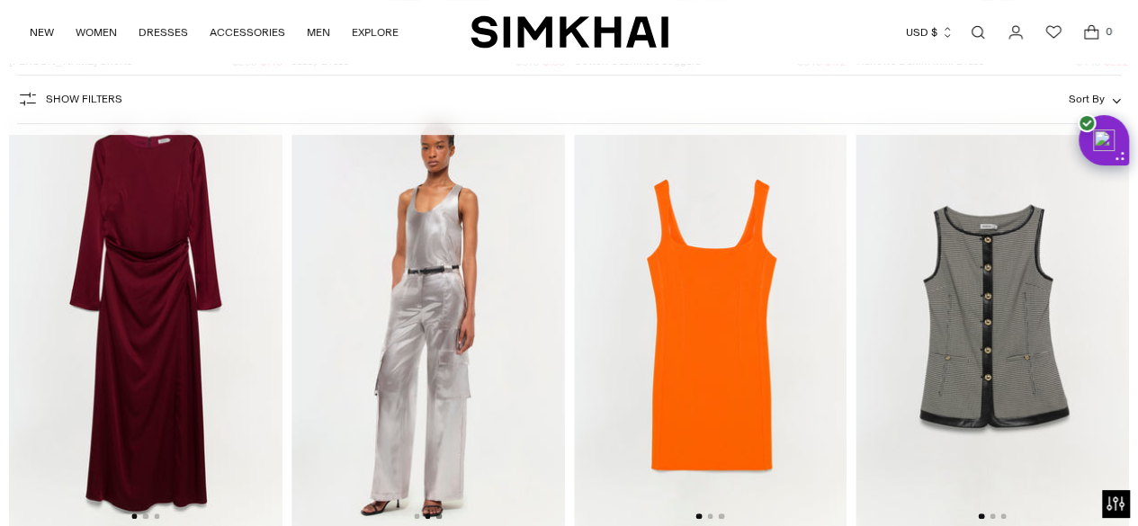
click at [439, 514] on button "Go to slide 3" at bounding box center [438, 516] width 5 height 5
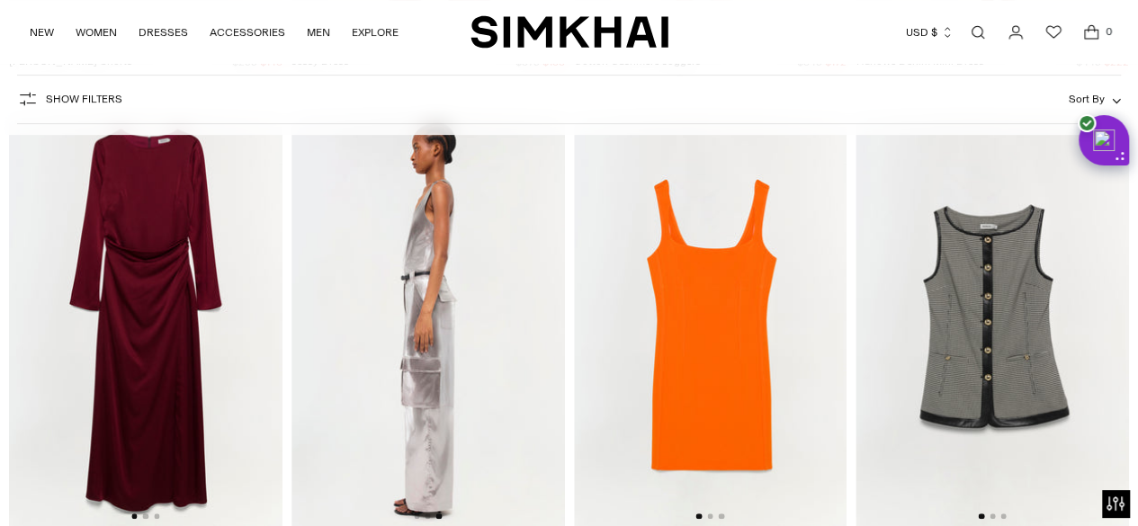
click at [142, 514] on div at bounding box center [145, 516] width 28 height 5
click at [155, 514] on button "Go to slide 3" at bounding box center [156, 516] width 5 height 5
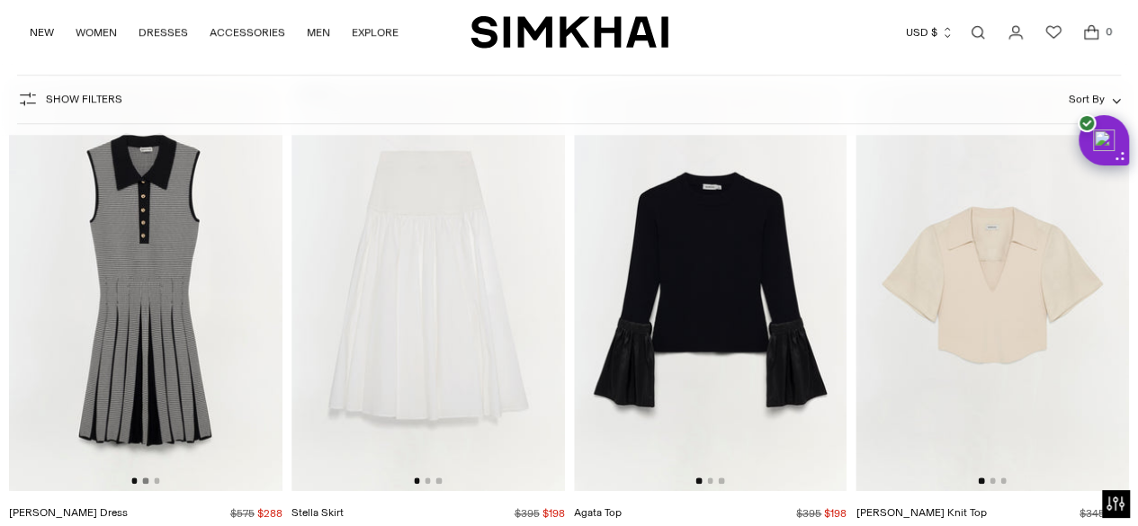
click at [144, 478] on button "Go to slide 2" at bounding box center [145, 480] width 5 height 5
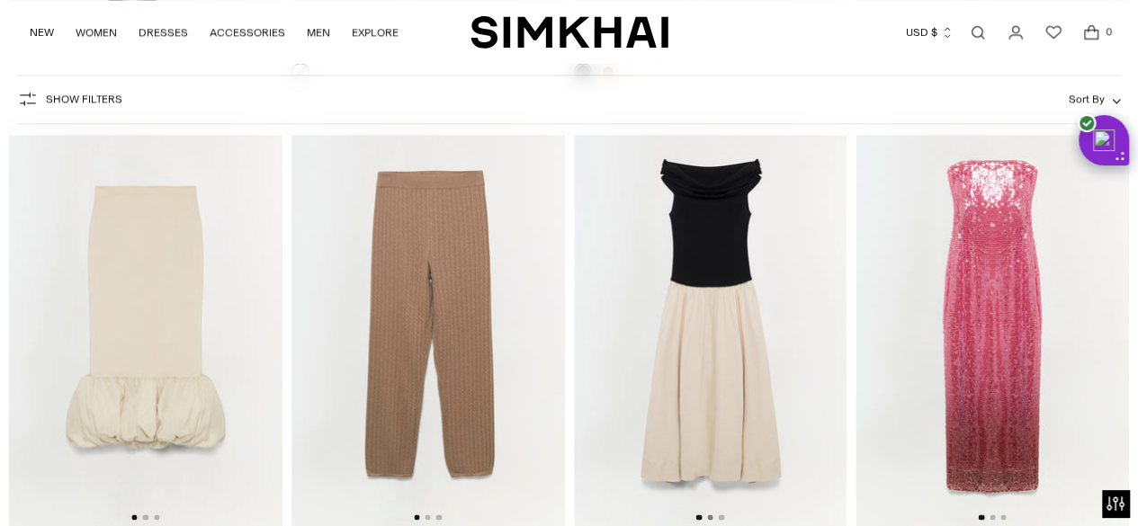
click at [711, 514] on button "Go to slide 2" at bounding box center [709, 516] width 5 height 5
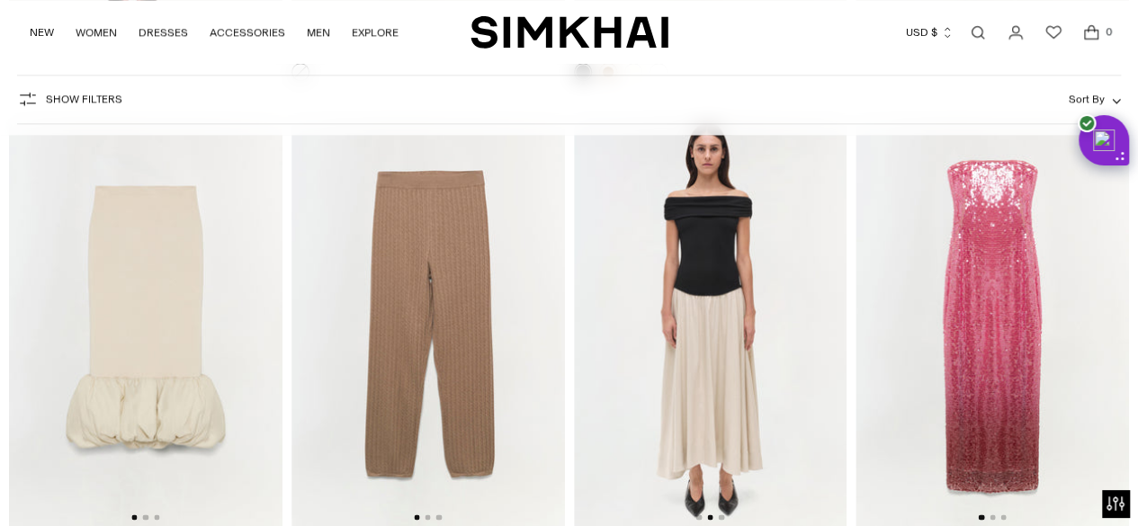
click at [718, 514] on div at bounding box center [710, 516] width 28 height 5
click at [720, 514] on button "Go to slide 3" at bounding box center [721, 516] width 5 height 5
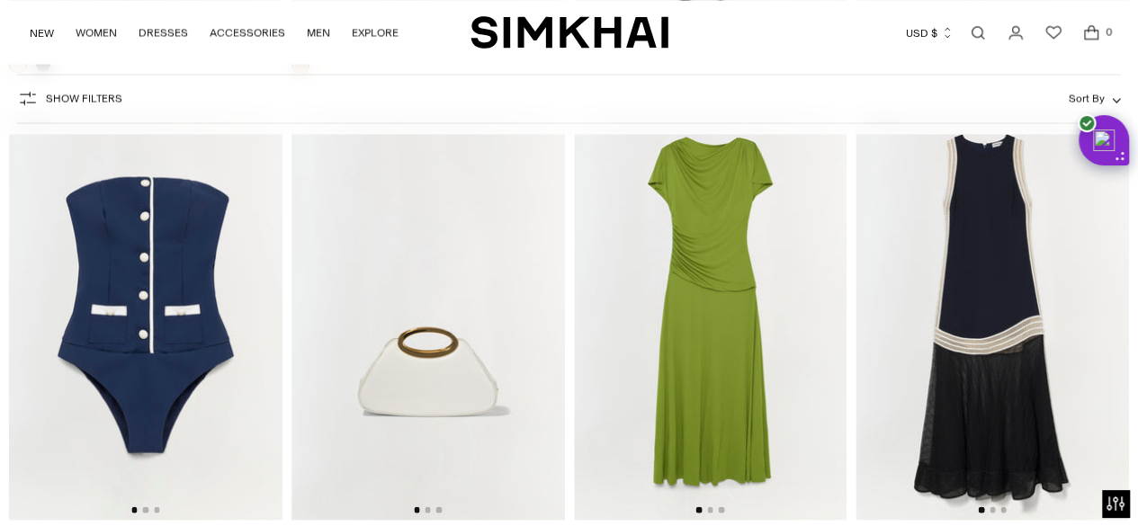
scroll to position [46074, 0]
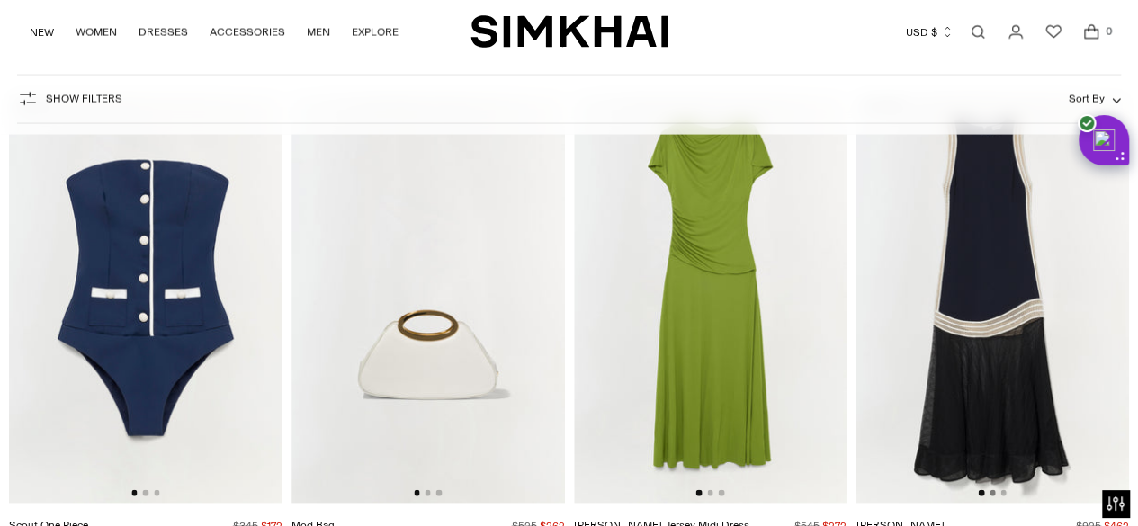
click at [992, 490] on button "Go to slide 2" at bounding box center [991, 492] width 5 height 5
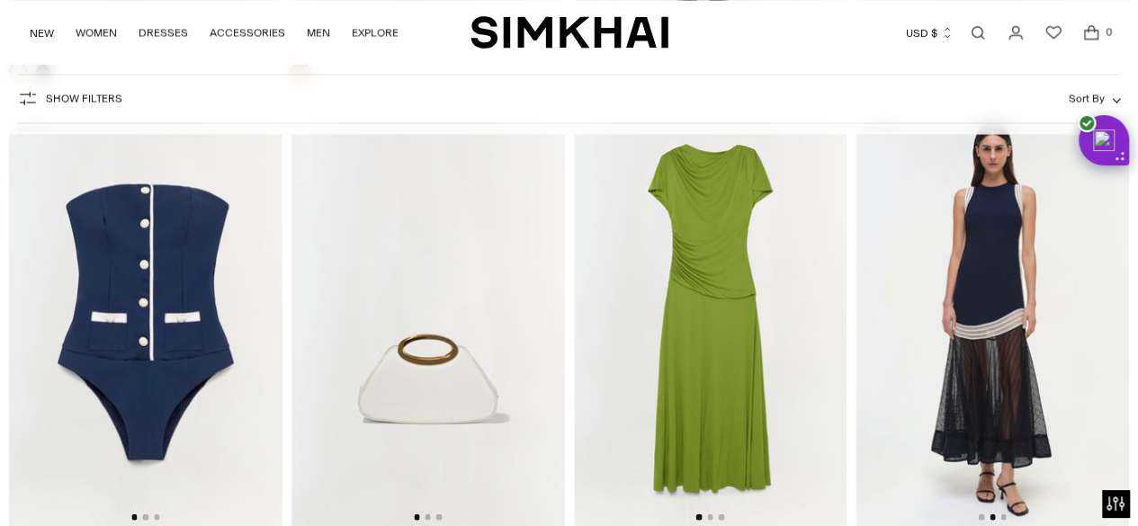
scroll to position [46038, 0]
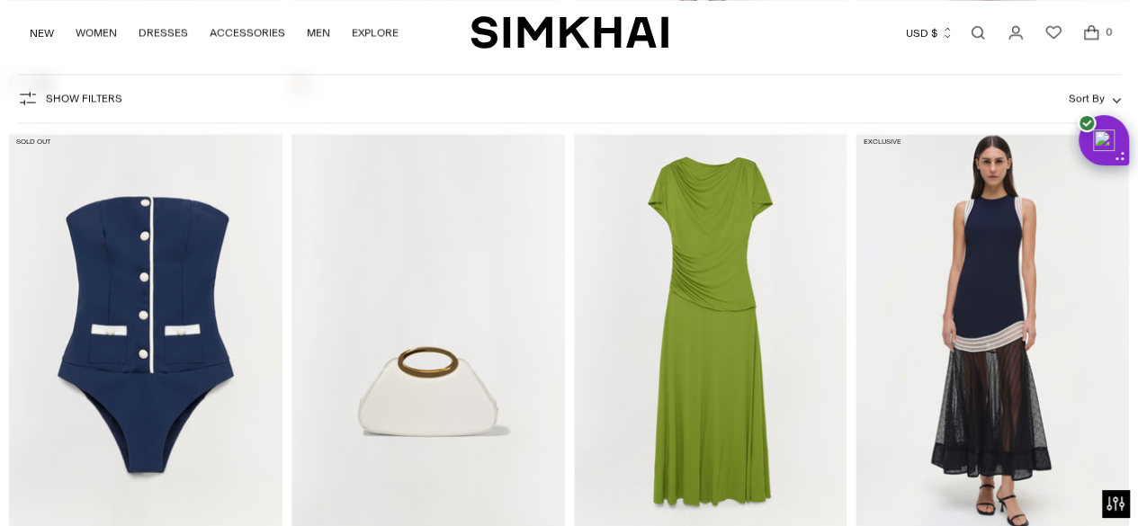
click at [1004, 525] on button "Go to slide 3" at bounding box center [1002, 528] width 5 height 5
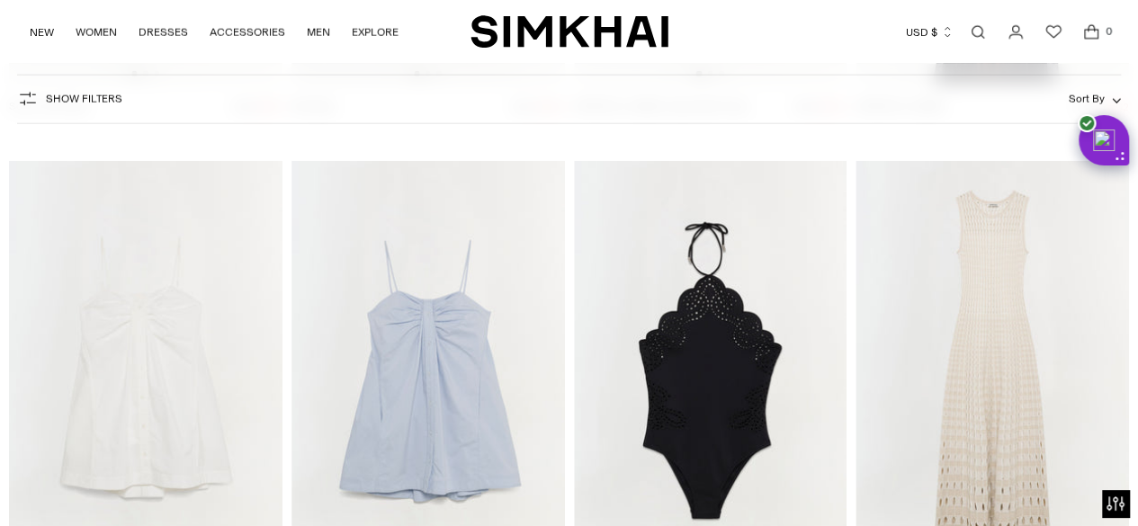
scroll to position [46506, 0]
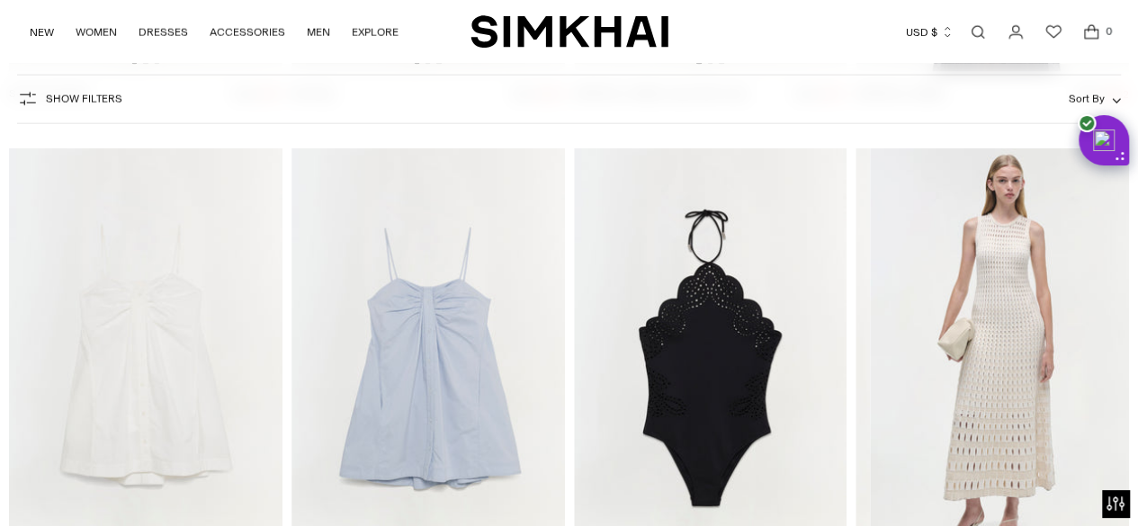
scroll to position [0, 273]
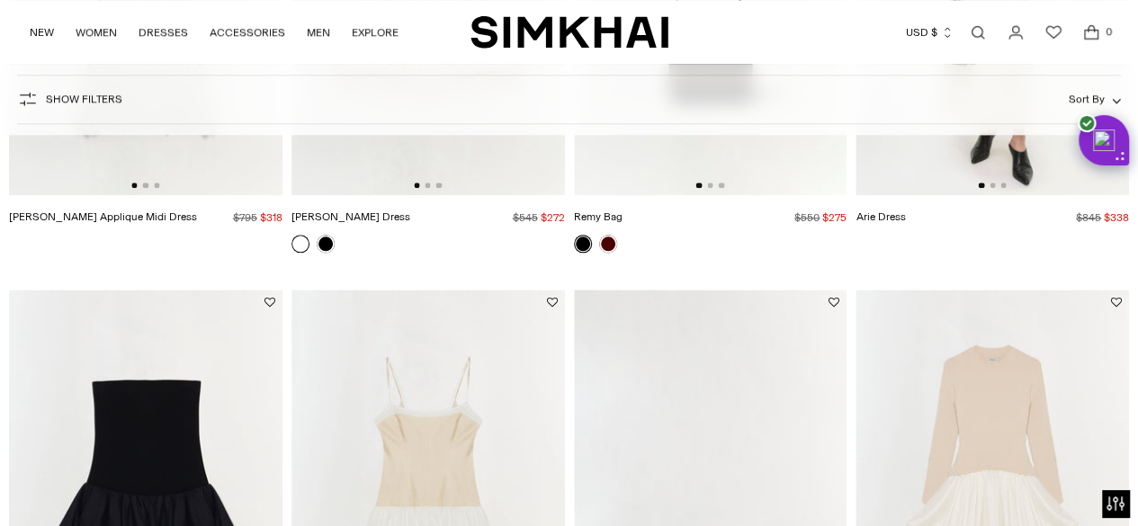
scroll to position [0, 0]
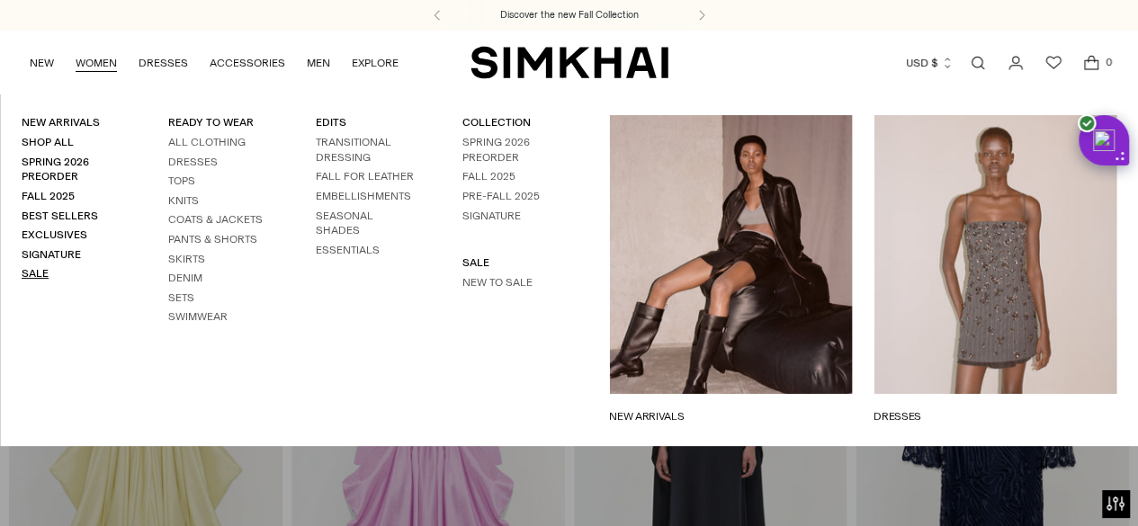
click at [34, 267] on link "Sale" at bounding box center [35, 273] width 27 height 13
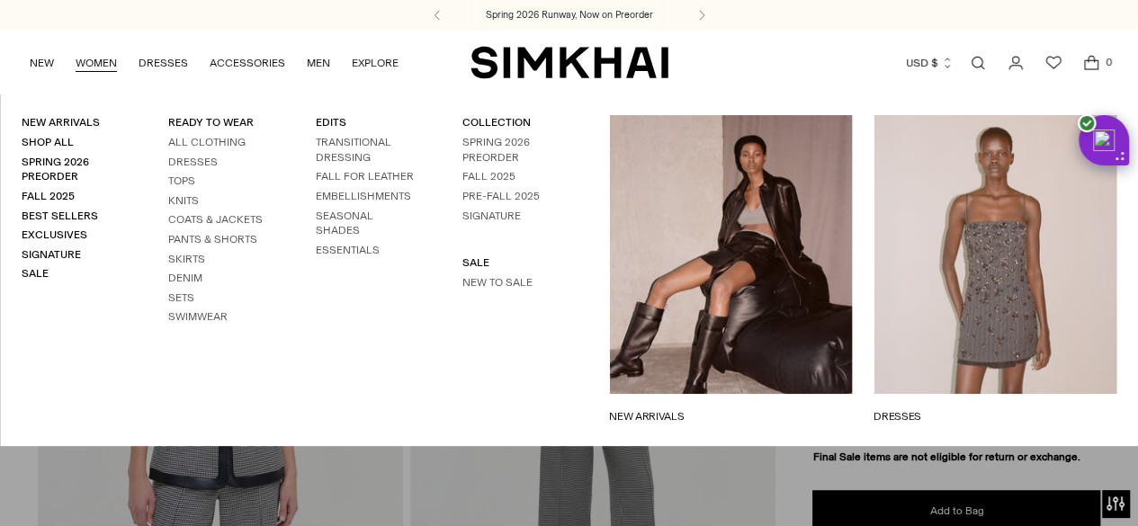
click at [98, 67] on link "WOMEN" at bounding box center [96, 63] width 41 height 40
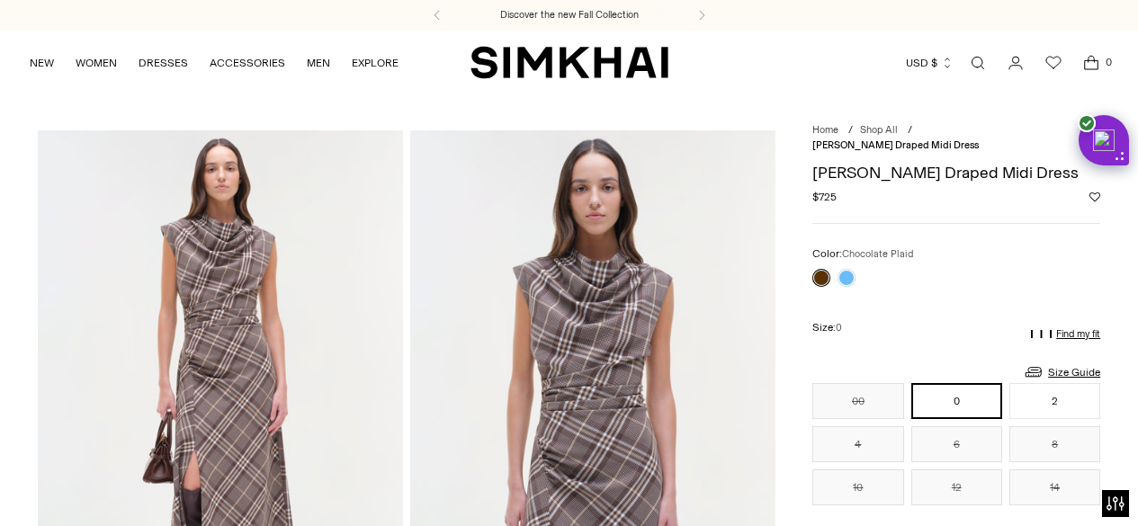
click at [842, 269] on link at bounding box center [846, 278] width 18 height 18
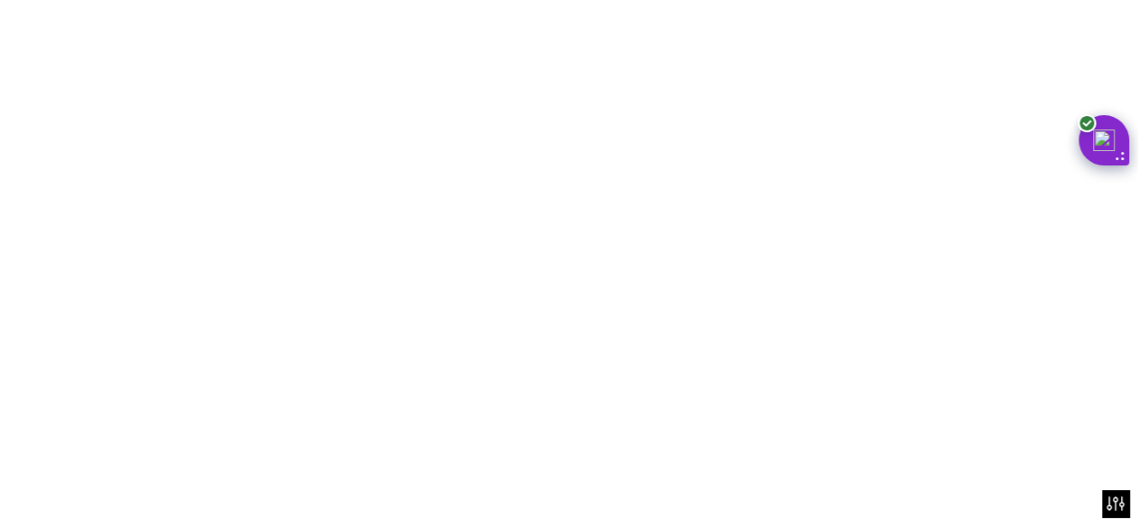
scroll to position [139, 0]
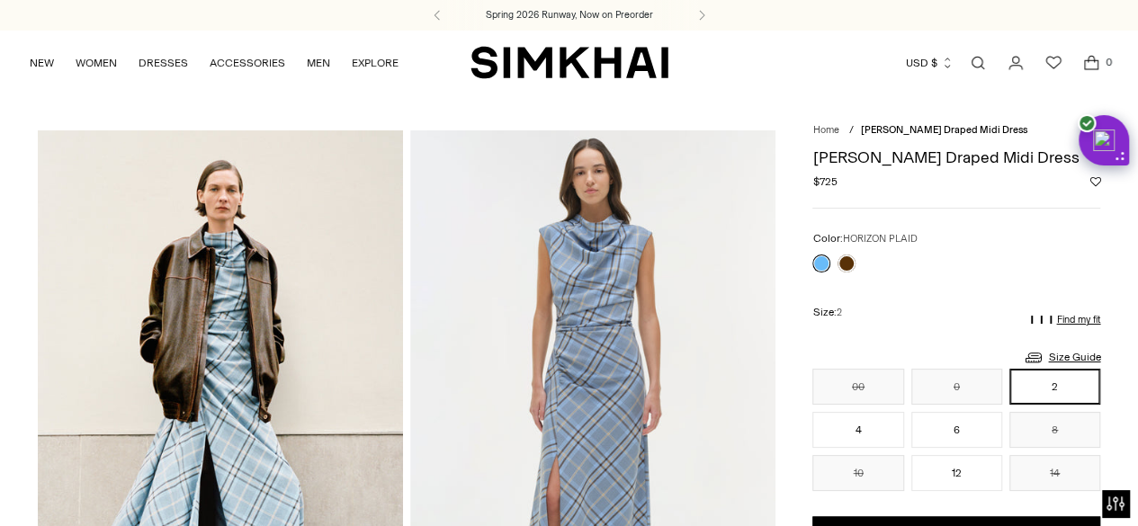
click at [972, 58] on link "Open search modal" at bounding box center [978, 63] width 36 height 36
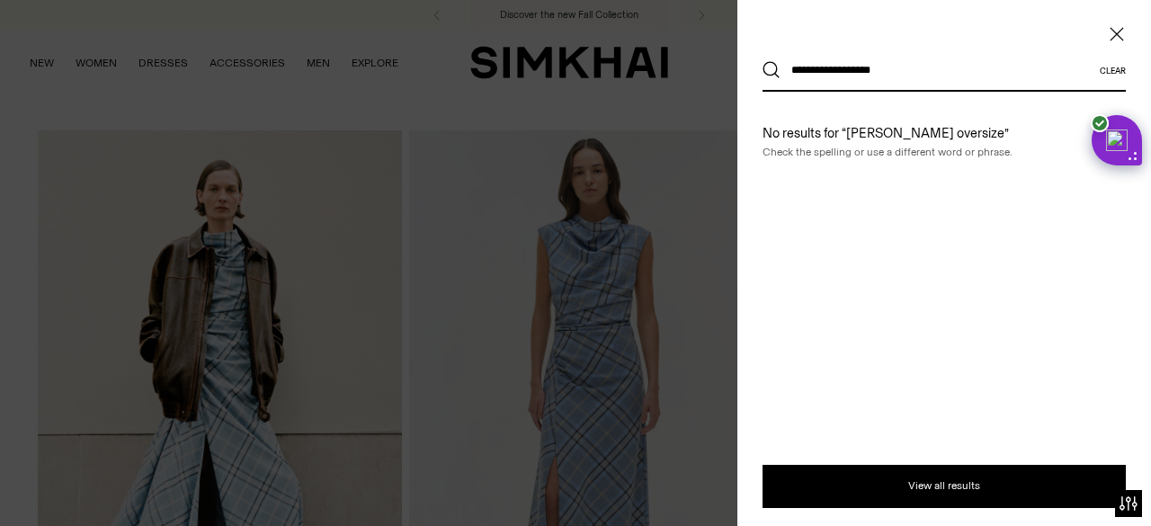
type input "**********"
click at [763, 61] on button "Search" at bounding box center [772, 70] width 18 height 18
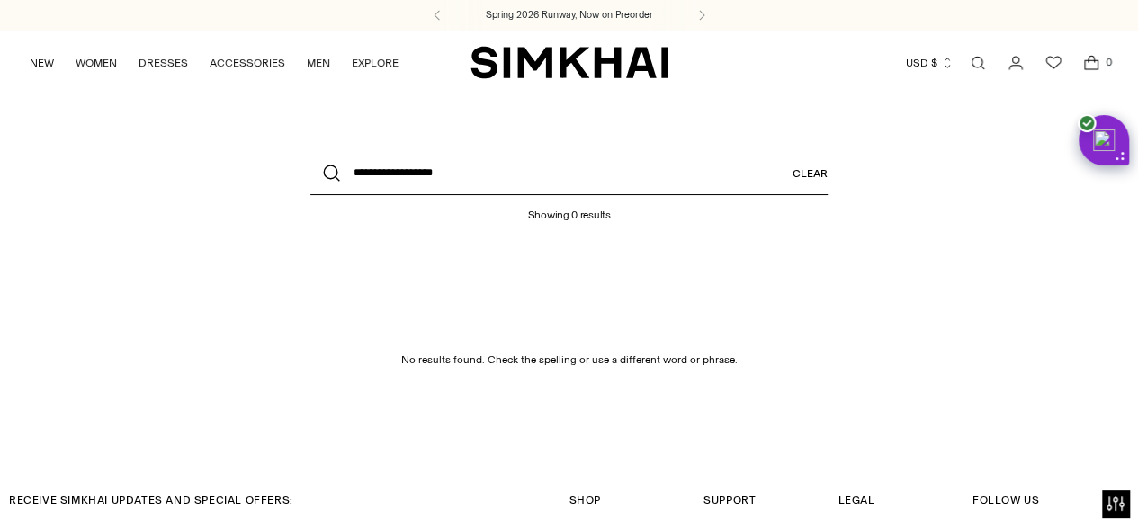
click at [398, 179] on input "**********" at bounding box center [568, 173] width 517 height 43
click at [412, 179] on input "*********" at bounding box center [568, 173] width 517 height 43
type input "**********"
click at [310, 152] on button "Search" at bounding box center [331, 173] width 43 height 43
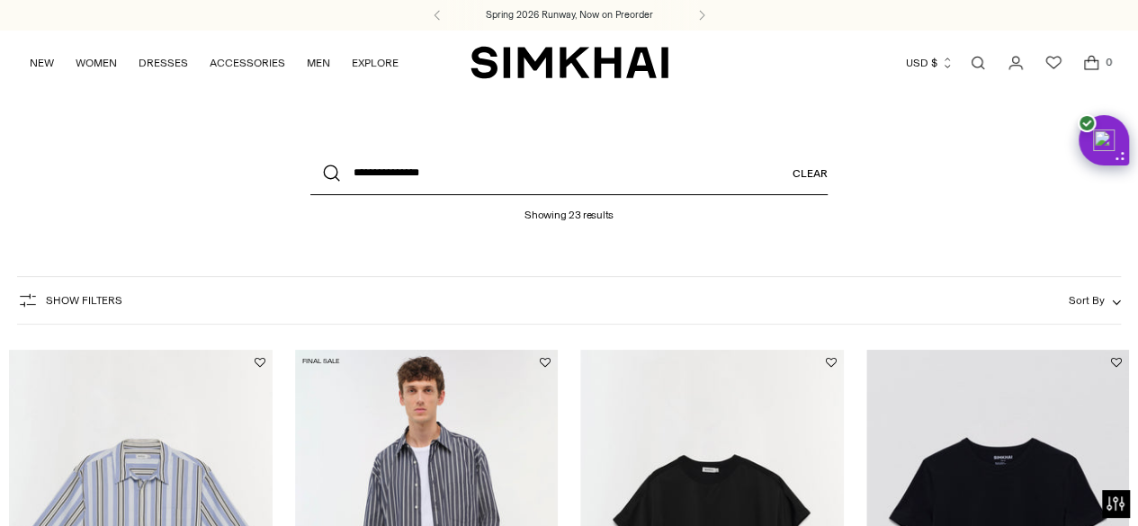
click at [354, 172] on input "**********" at bounding box center [568, 173] width 517 height 43
type input "**********"
click at [310, 152] on button "Search" at bounding box center [331, 173] width 43 height 43
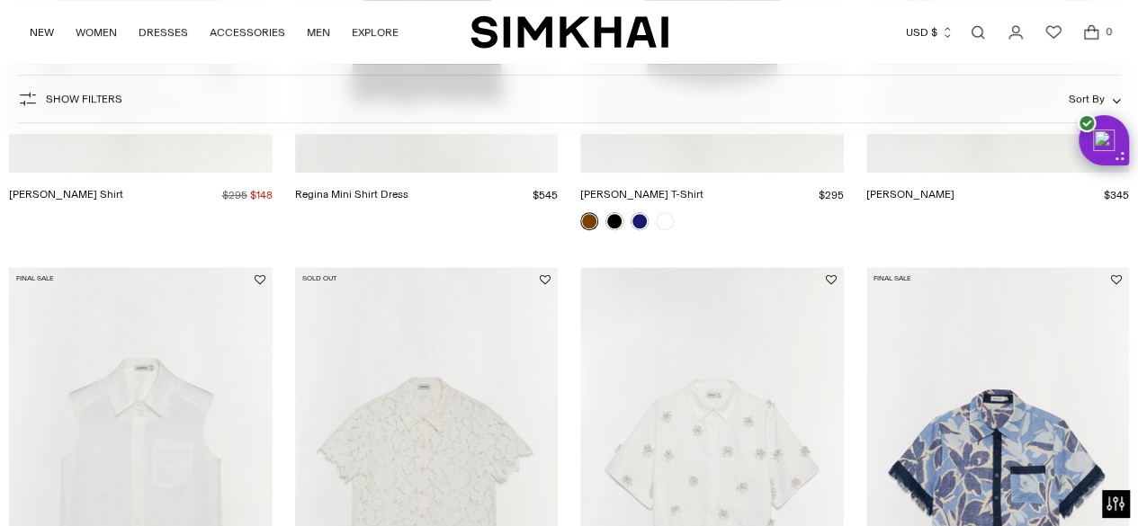
scroll to position [561, 0]
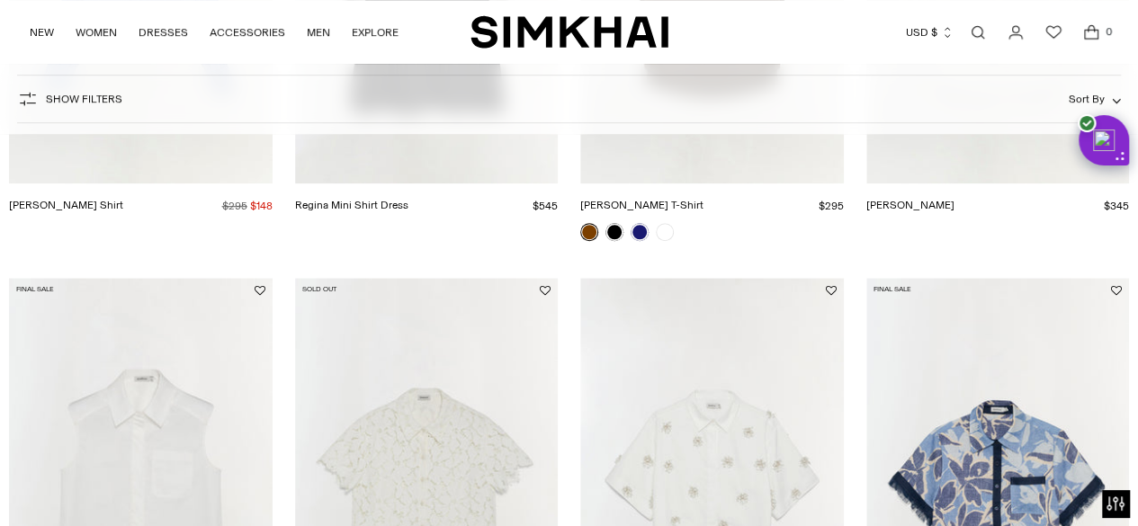
click at [954, 202] on link "[PERSON_NAME]" at bounding box center [910, 205] width 88 height 13
click at [49, 100] on span "Show Filters" at bounding box center [84, 99] width 76 height 13
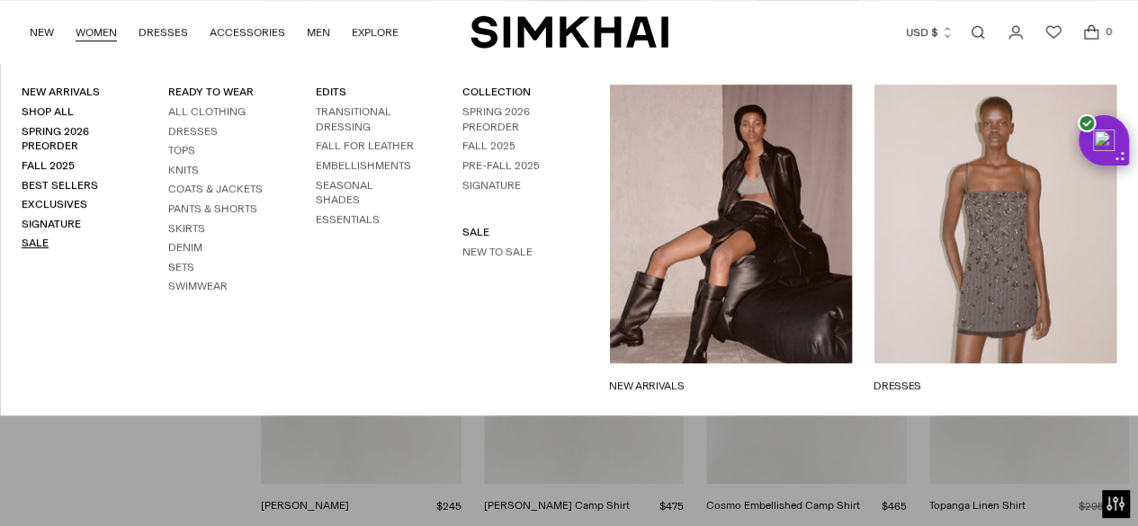
click at [36, 240] on link "Sale" at bounding box center [35, 243] width 27 height 13
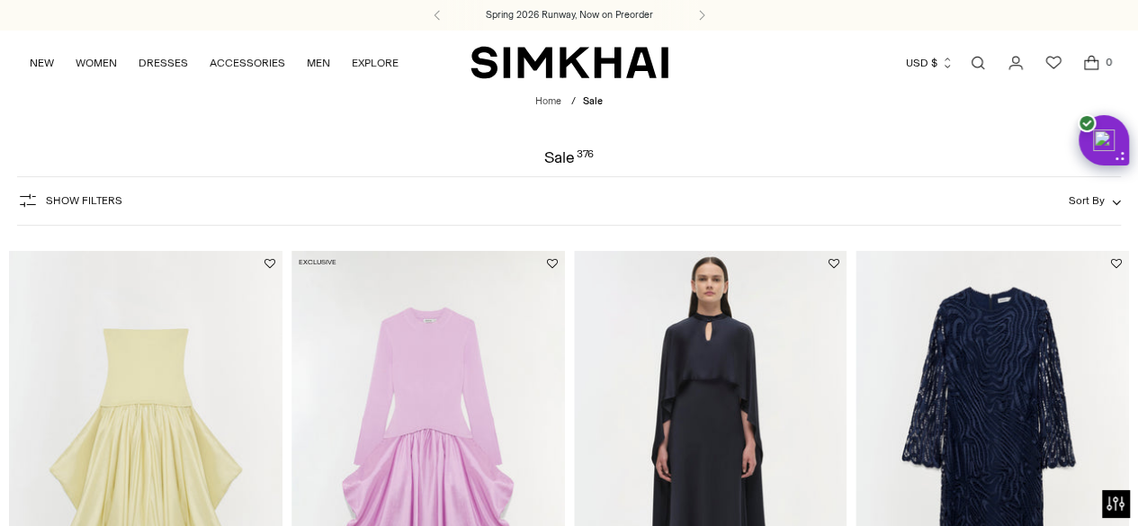
click at [76, 205] on span "Show Filters" at bounding box center [84, 200] width 76 height 13
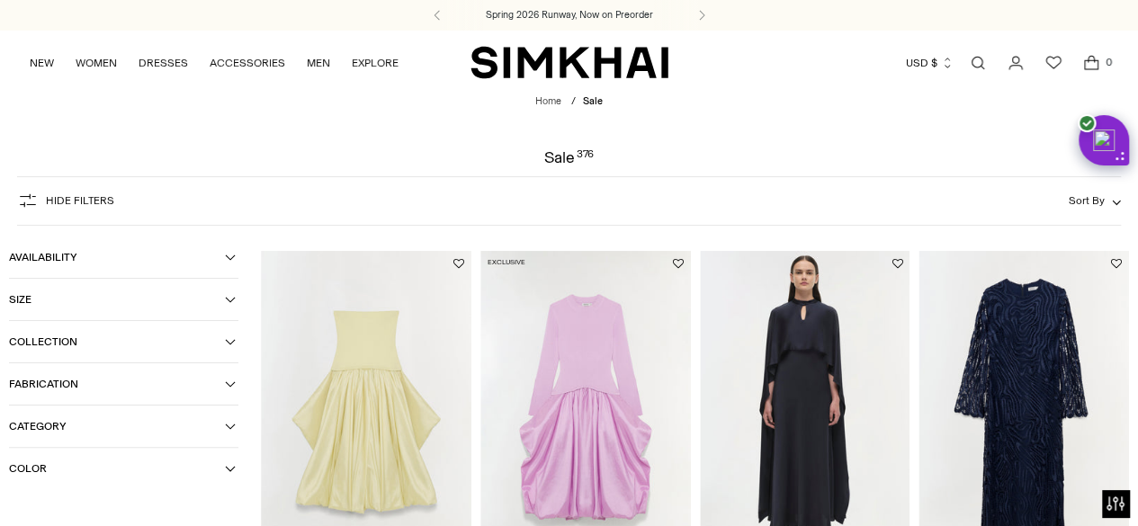
click at [95, 415] on button "Category" at bounding box center [123, 426] width 229 height 41
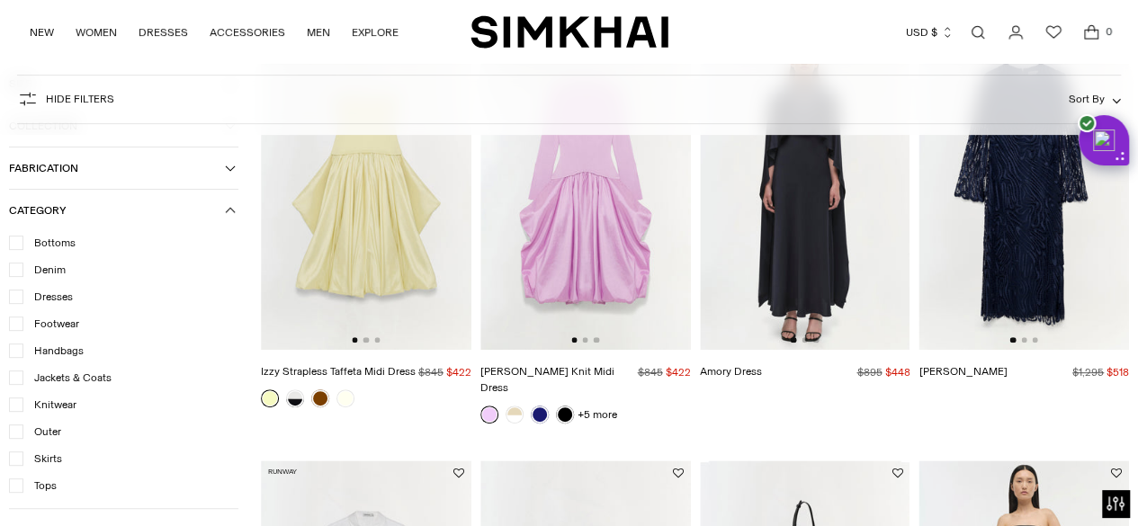
scroll to position [252, 0]
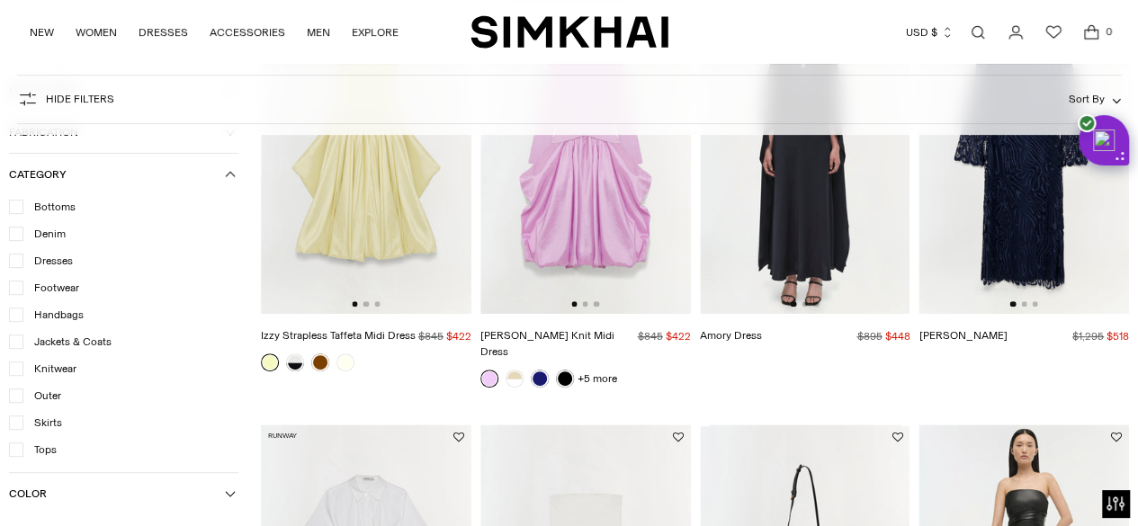
click at [13, 450] on icon at bounding box center [16, 449] width 9 height 9
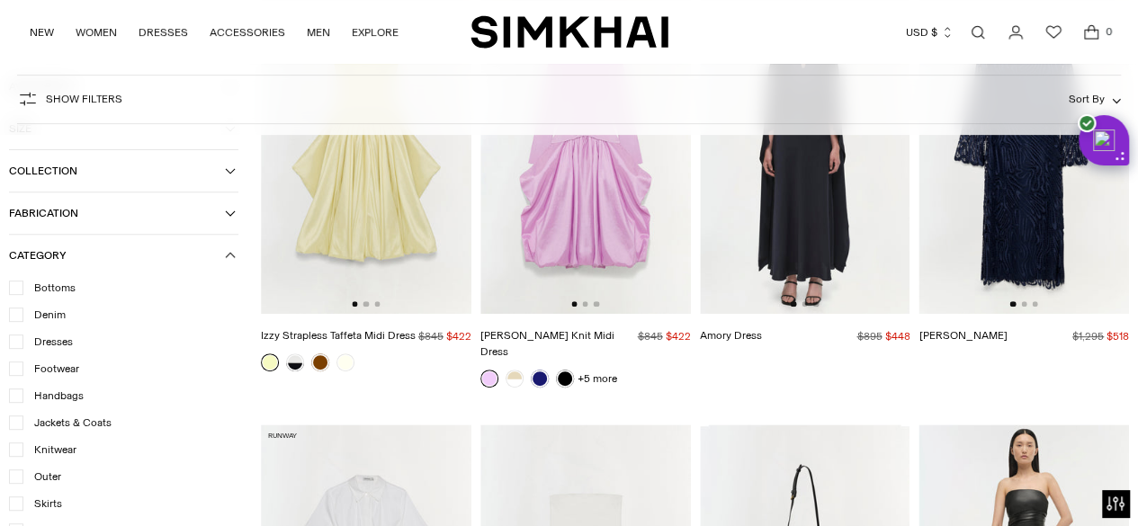
scroll to position [133, 0]
